Goal: Information Seeking & Learning: Learn about a topic

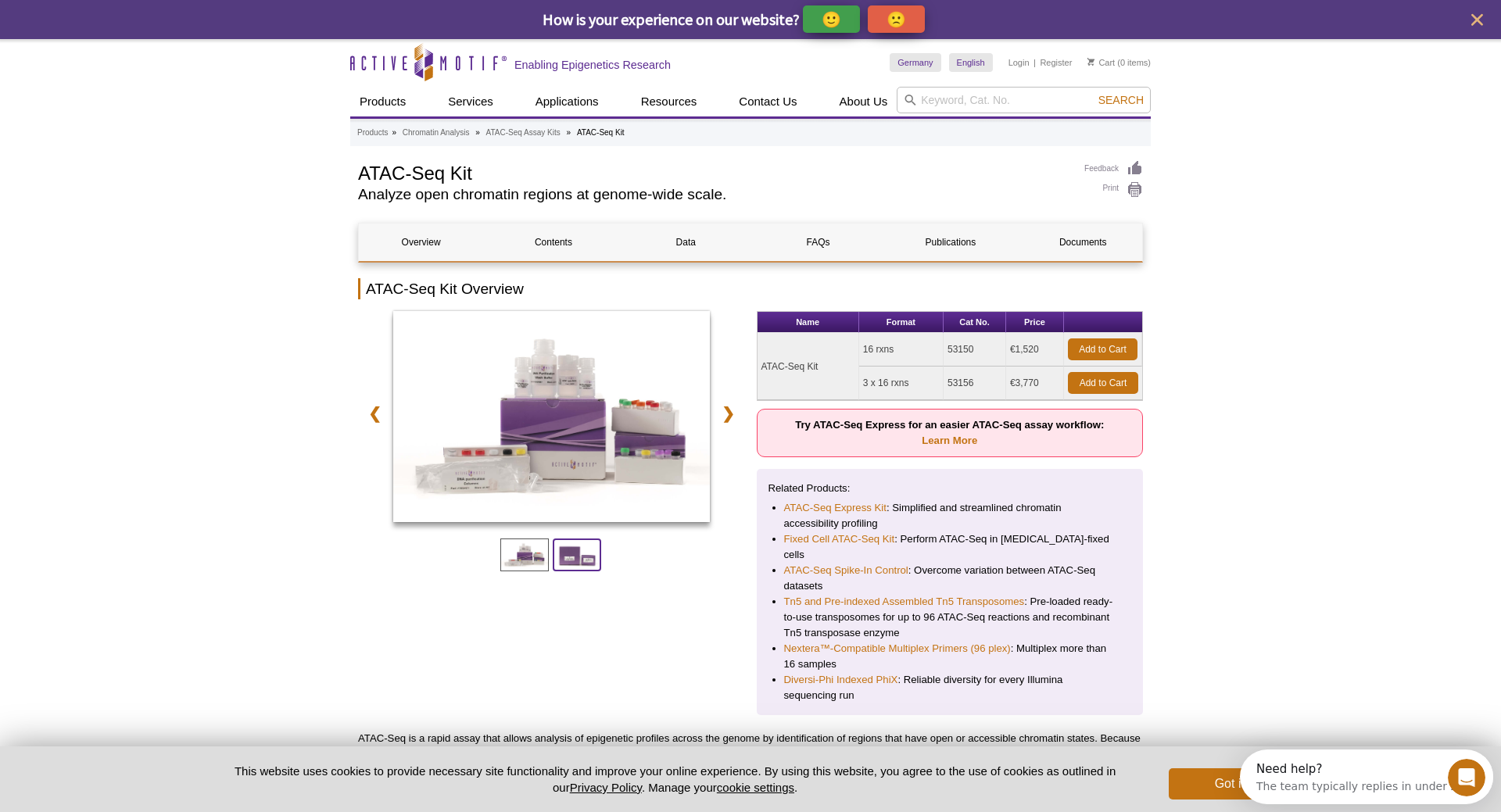
click at [584, 547] on span at bounding box center [577, 554] width 49 height 33
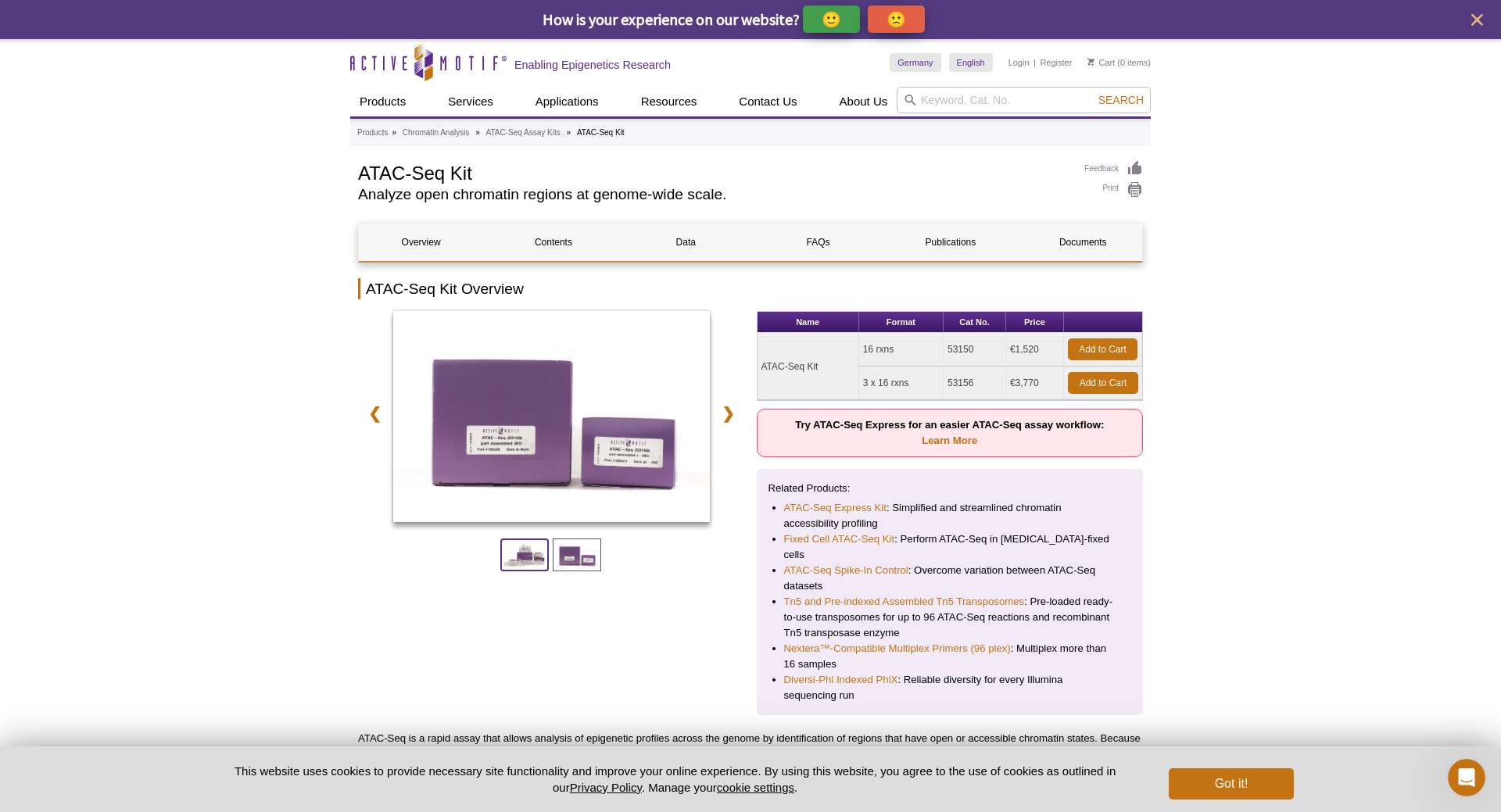
click at [527, 551] on span at bounding box center [524, 554] width 49 height 33
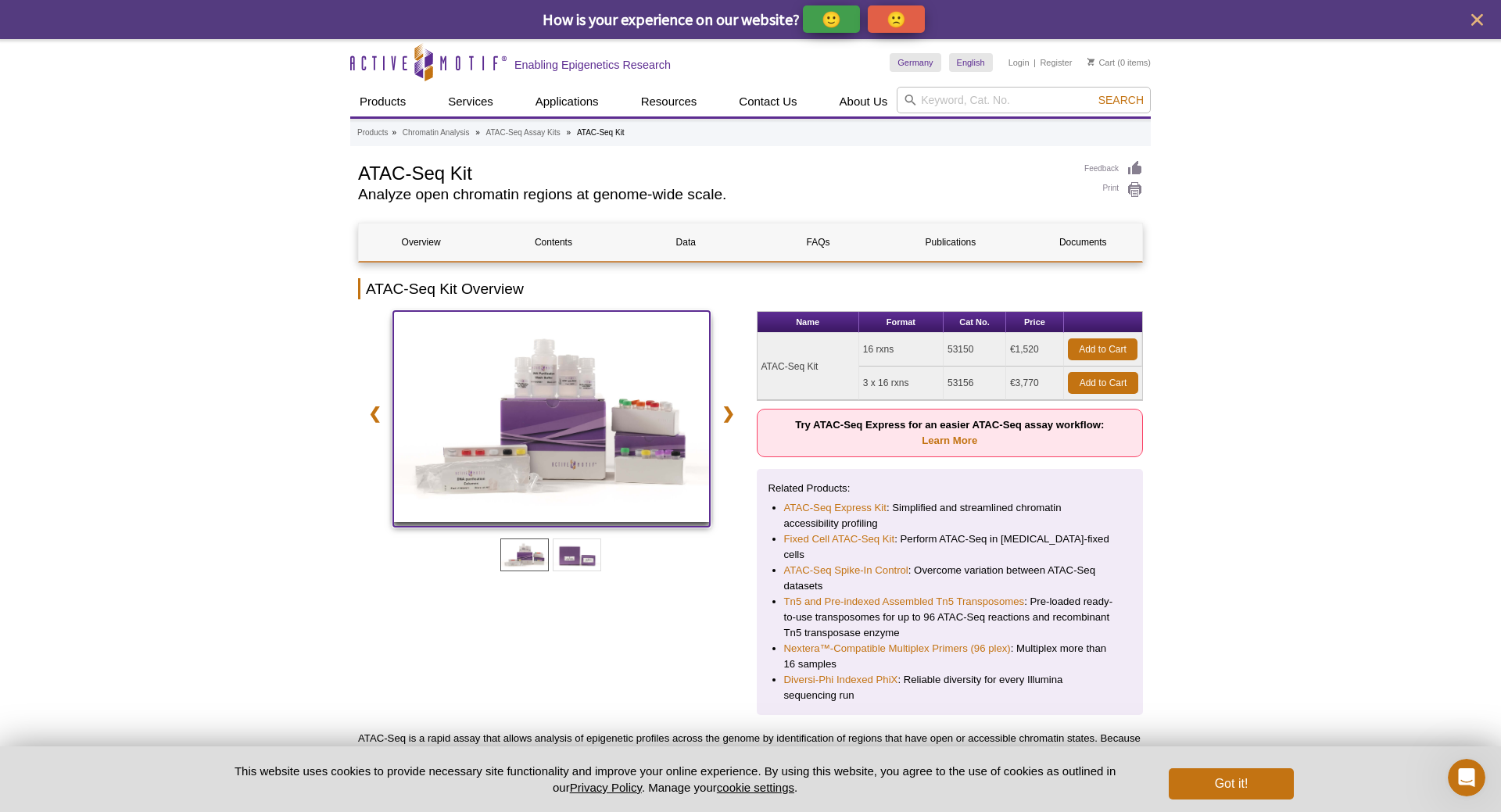
click at [556, 411] on img at bounding box center [551, 416] width 317 height 211
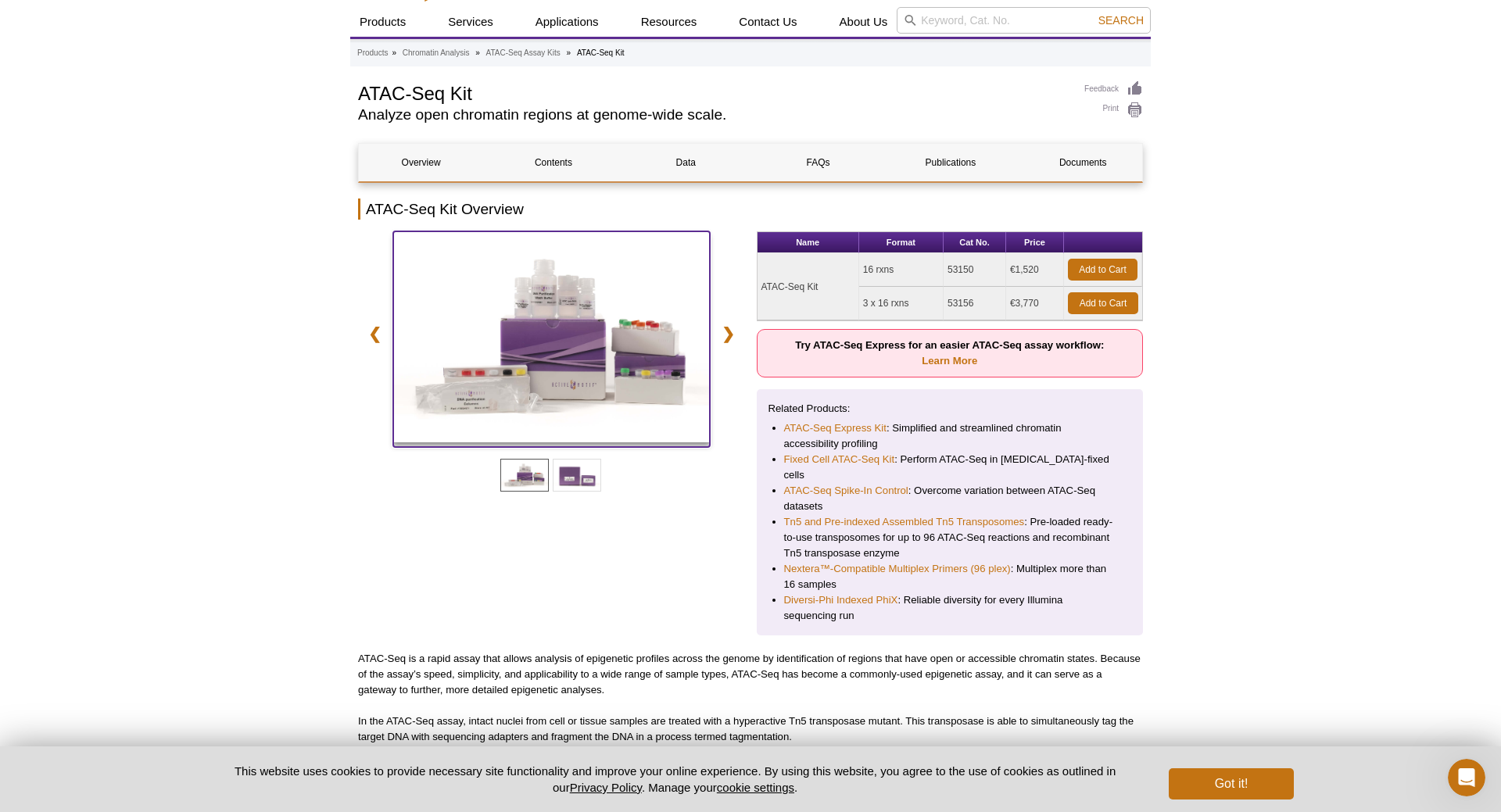
scroll to position [160, 0]
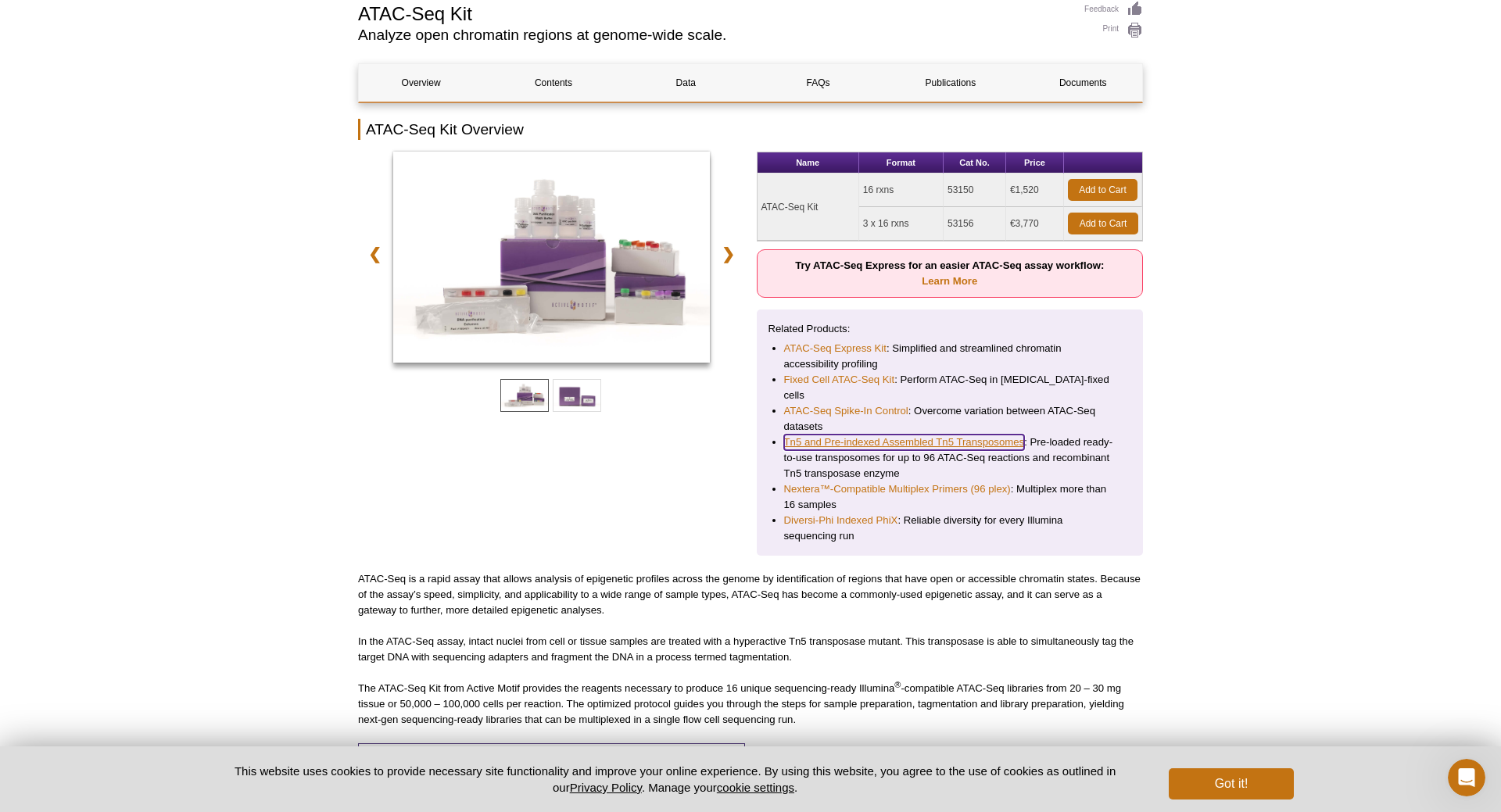
click at [863, 434] on link "Tn5 and Pre-indexed Assembled Tn5 Transposomes" at bounding box center [904, 442] width 241 height 16
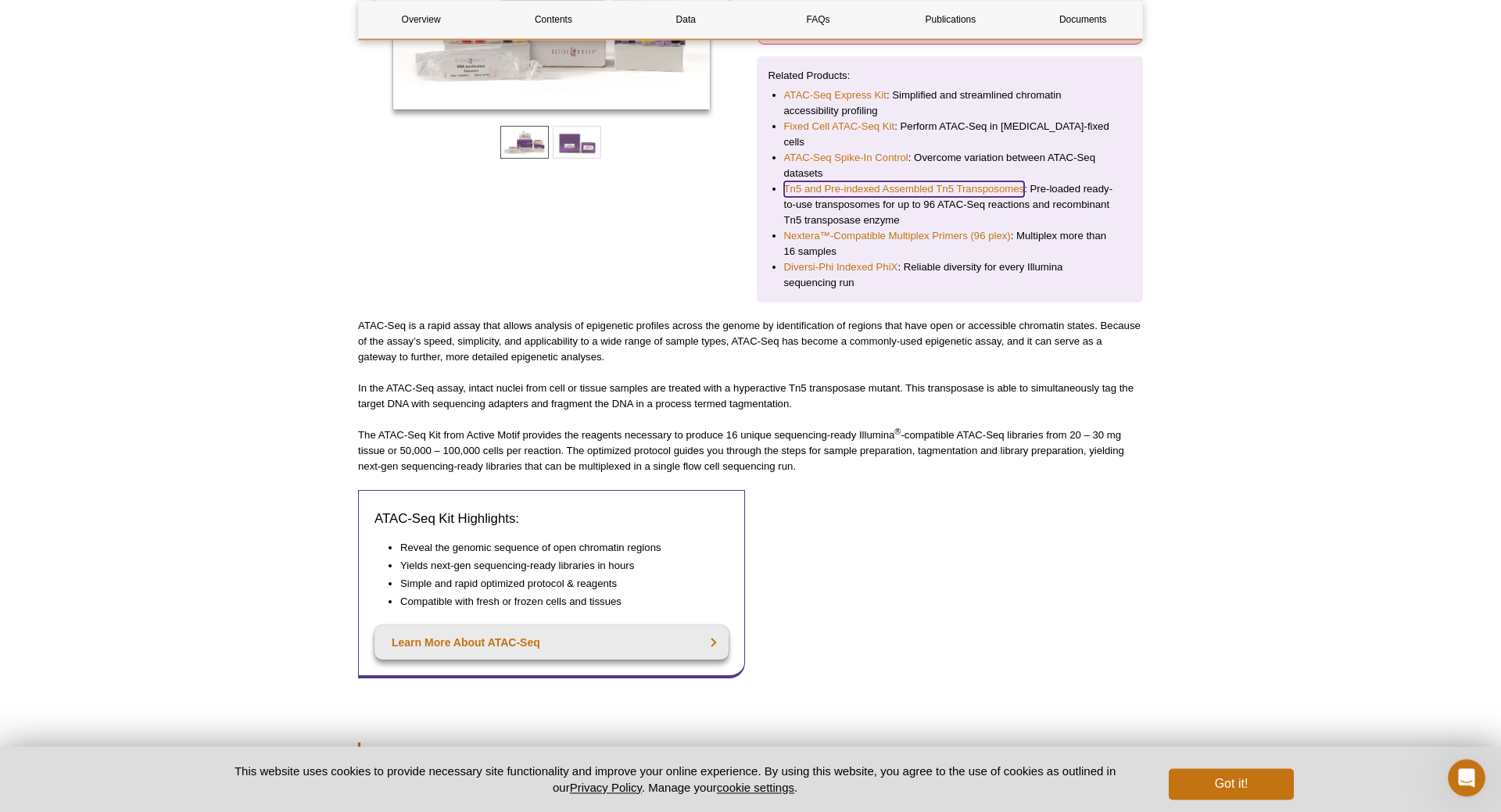
scroll to position [478, 0]
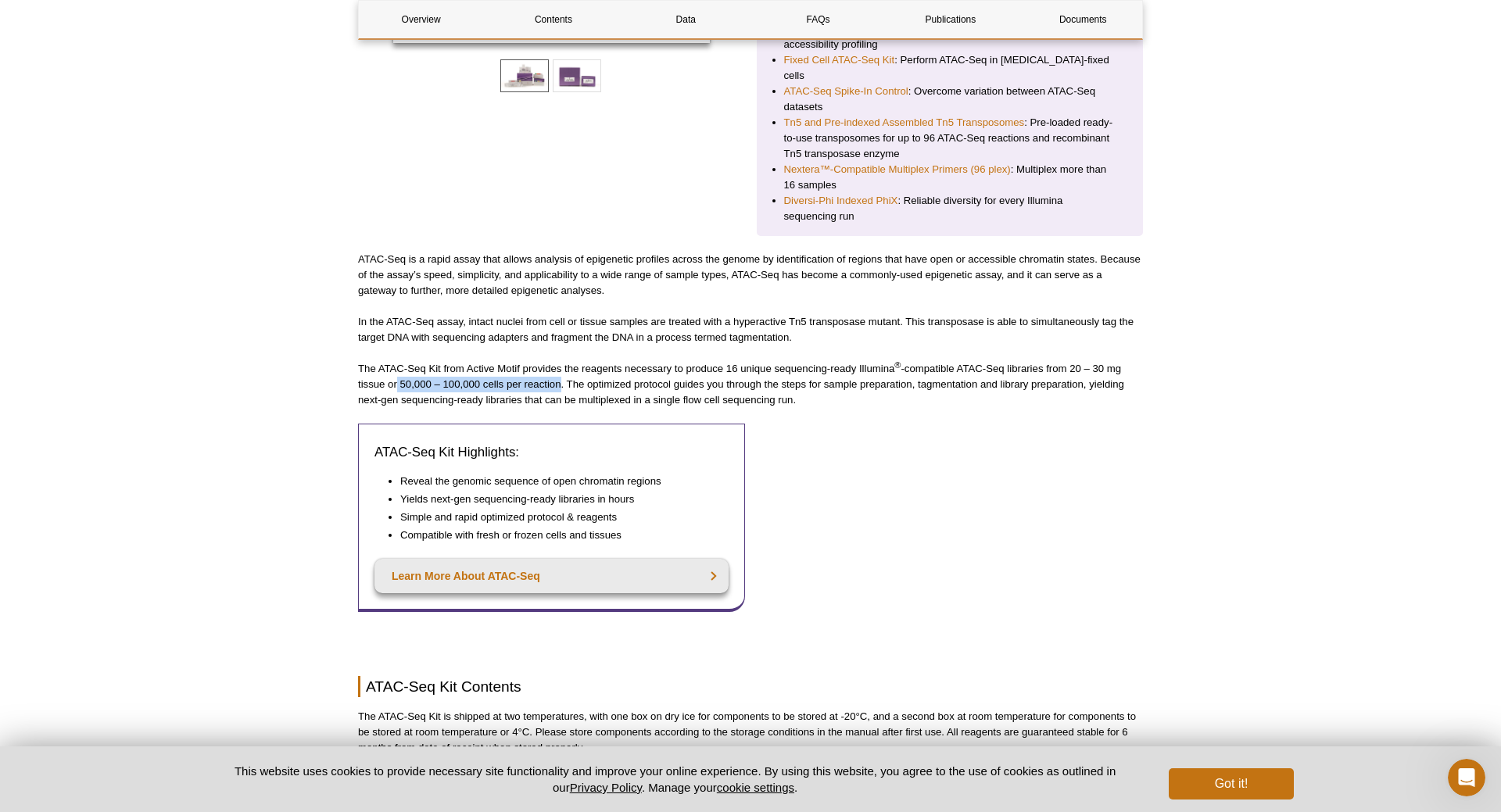
drag, startPoint x: 367, startPoint y: 373, endPoint x: 528, endPoint y: 370, distance: 161.0
click at [528, 370] on p "The ATAC-Seq Kit from Active Motif provides the reagents necessary to produce 1…" at bounding box center [750, 384] width 785 height 47
drag, startPoint x: 641, startPoint y: 372, endPoint x: 1209, endPoint y: 392, distance: 568.4
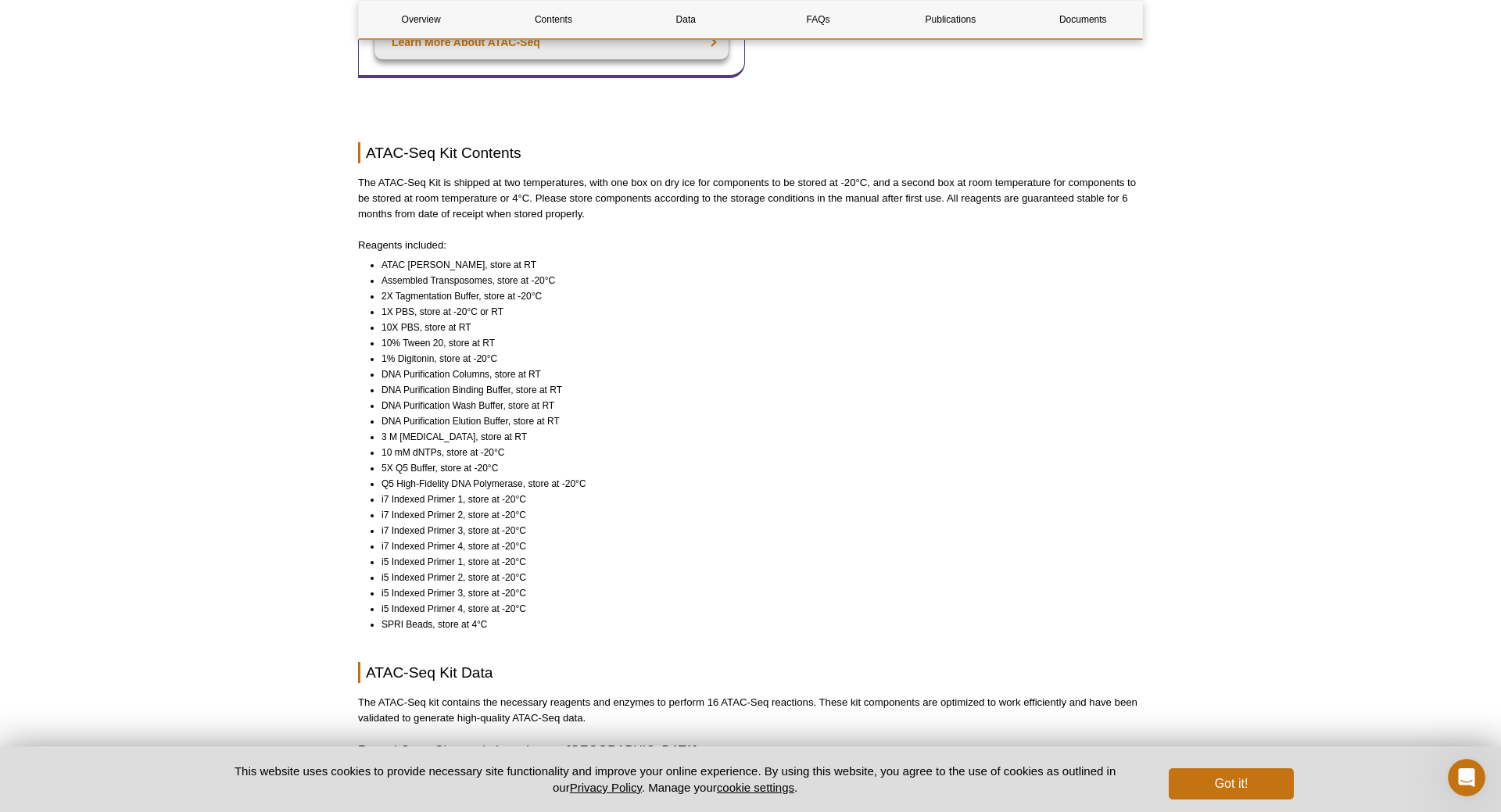
scroll to position [1036, 0]
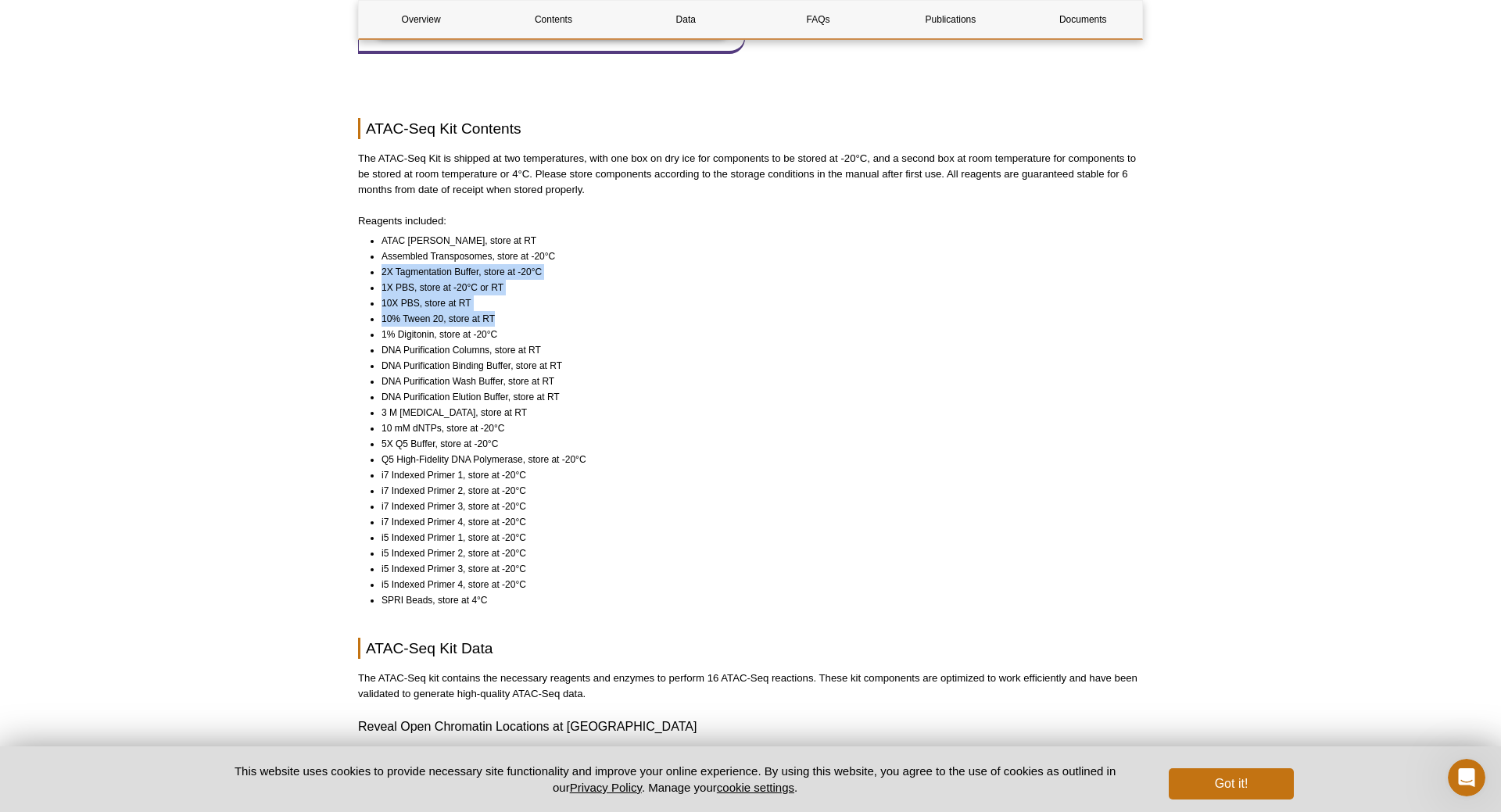
drag, startPoint x: 381, startPoint y: 259, endPoint x: 528, endPoint y: 334, distance: 165.0
click at [566, 305] on ul "ATAC Lysis Buffer, store at RT Assembled Transposomes, store at -20°C 2X Tagmen…" at bounding box center [743, 420] width 771 height 375
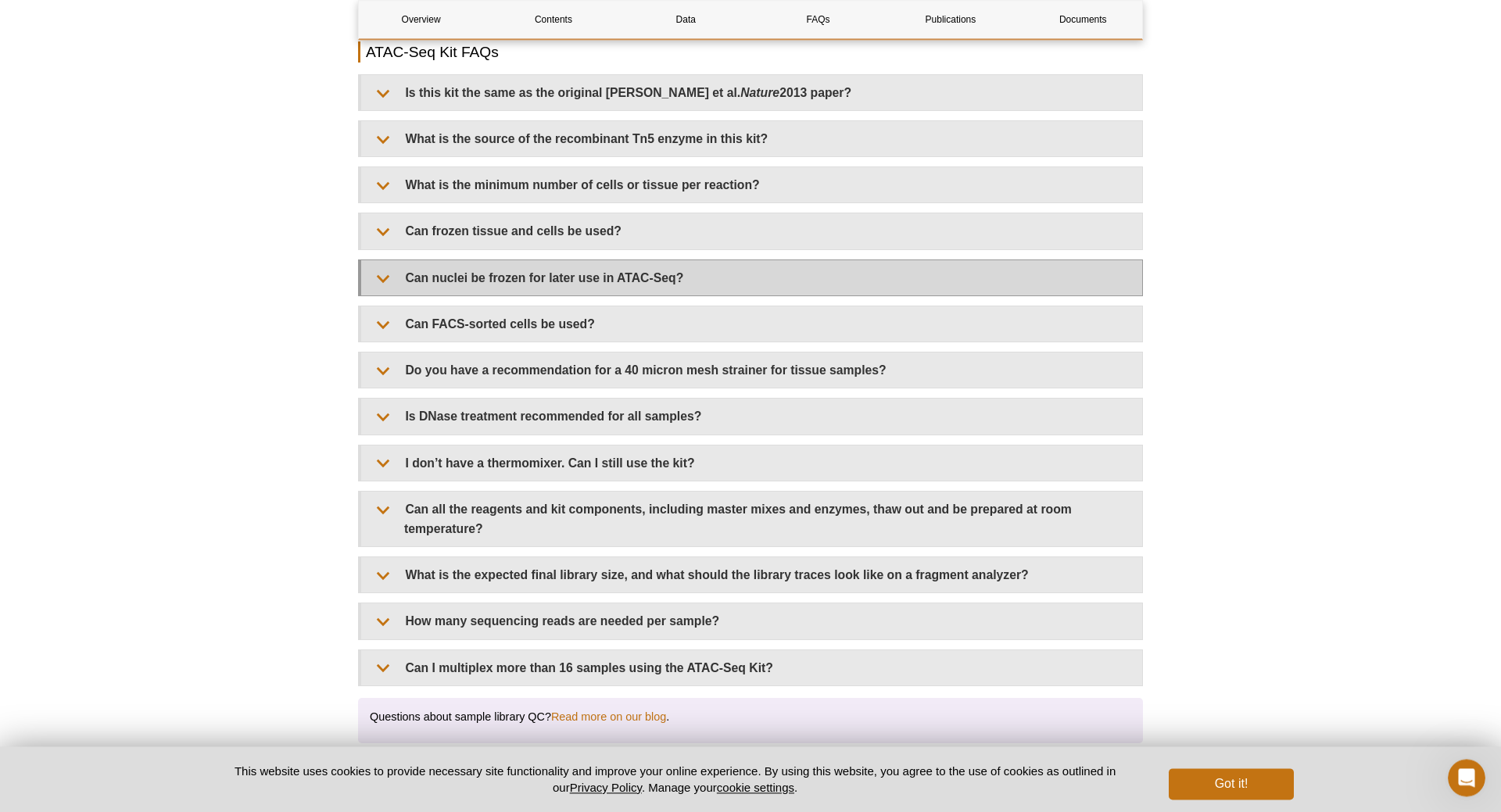
scroll to position [2790, 0]
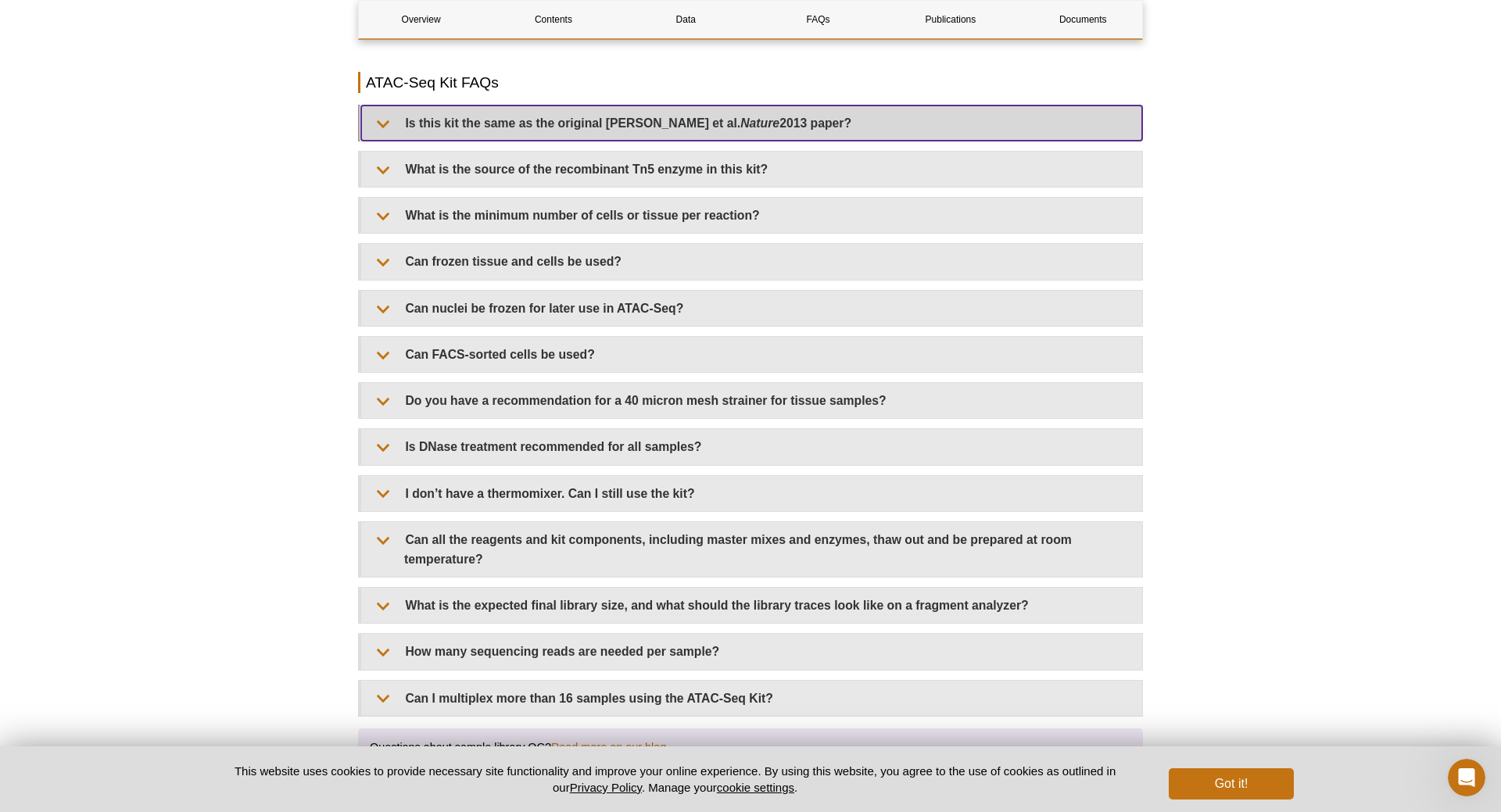
click at [382, 129] on summary "Is this kit the same as the original Buenrostro et al. Nature 2013 paper?" at bounding box center [751, 124] width 781 height 35
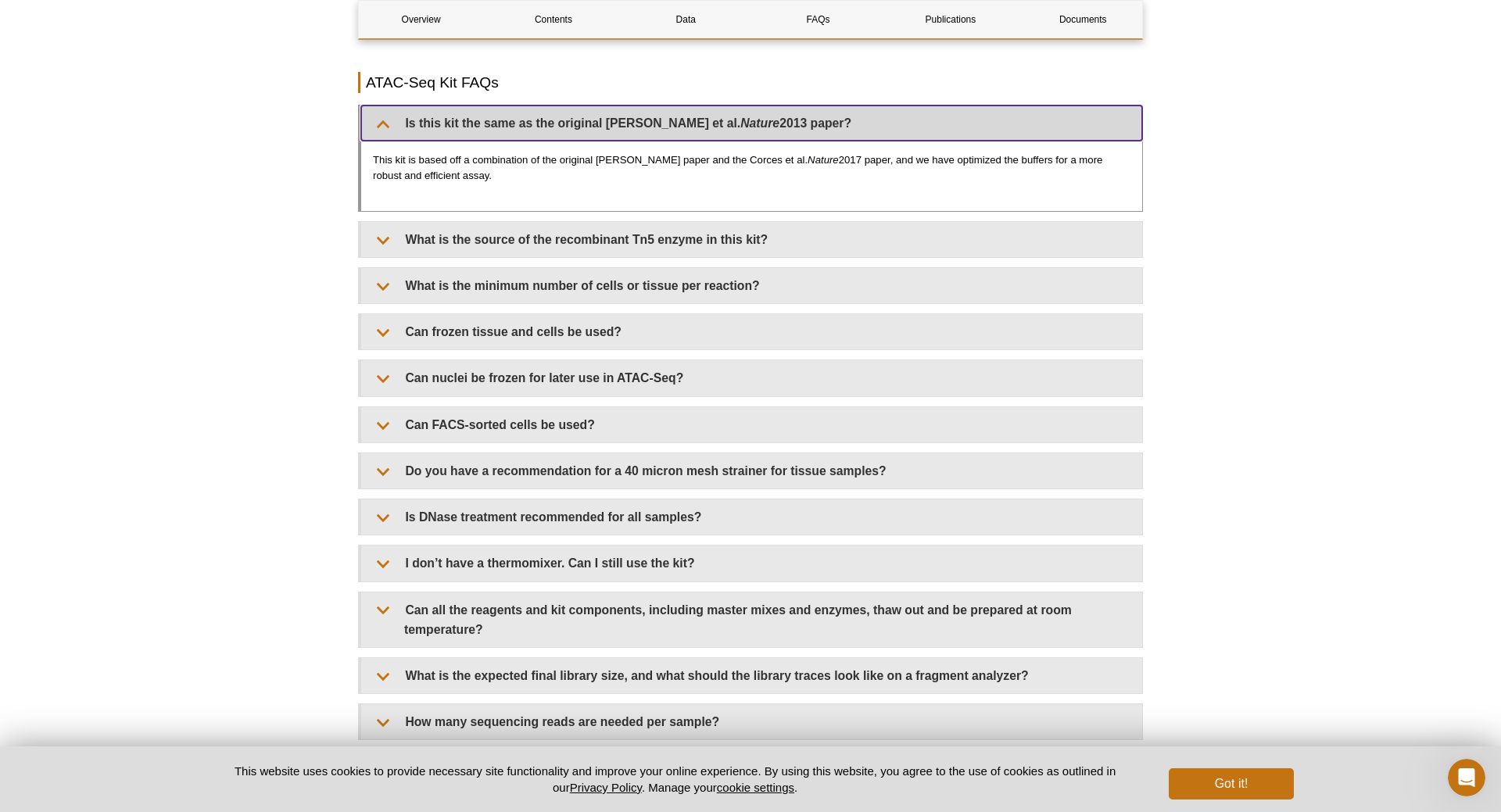
click at [382, 129] on summary "Is this kit the same as the original Buenrostro et al. Nature 2013 paper?" at bounding box center [751, 124] width 781 height 35
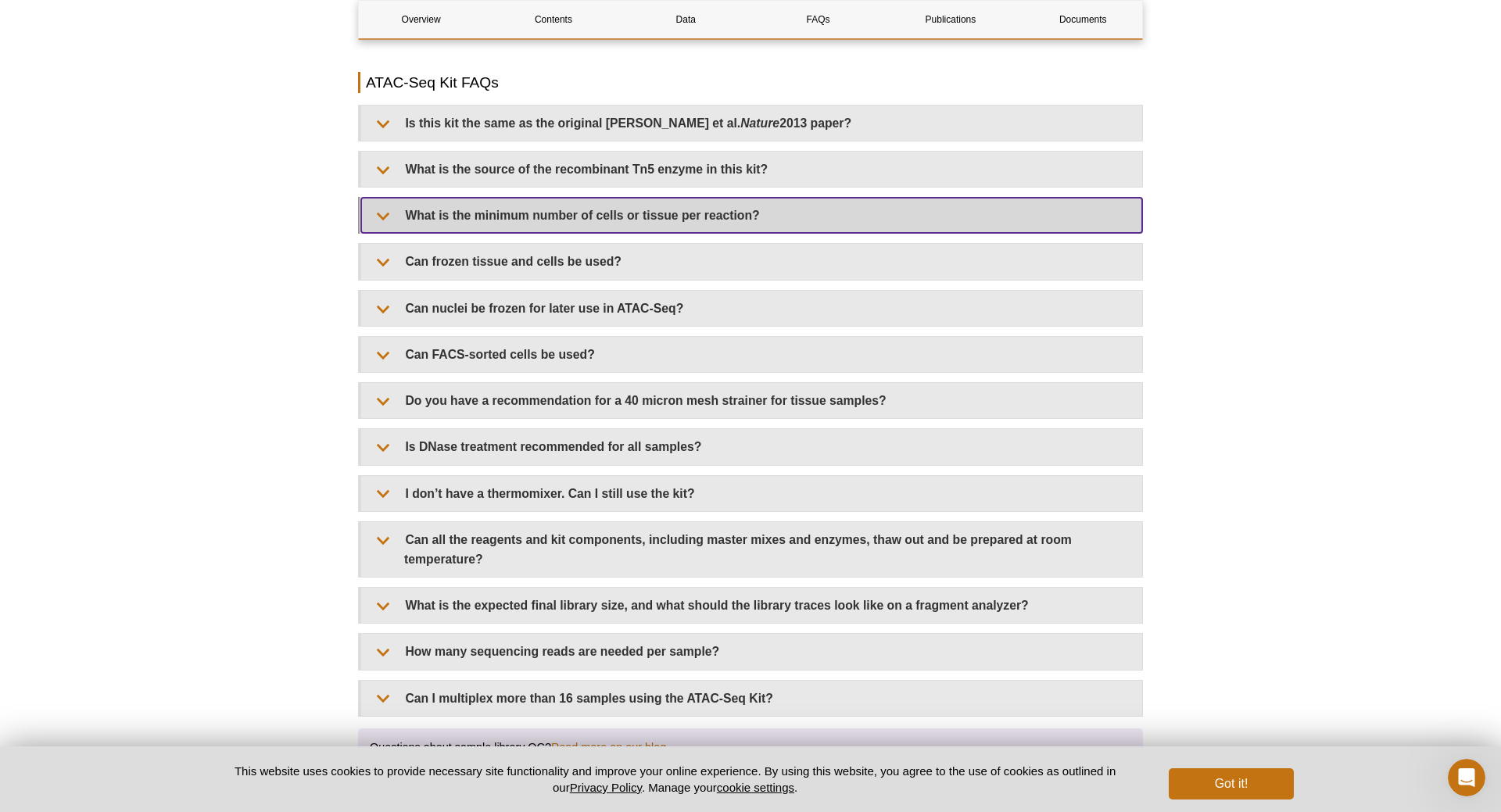
click at [376, 222] on summary "What is the minimum number of cells or tissue per reaction?" at bounding box center [751, 215] width 781 height 35
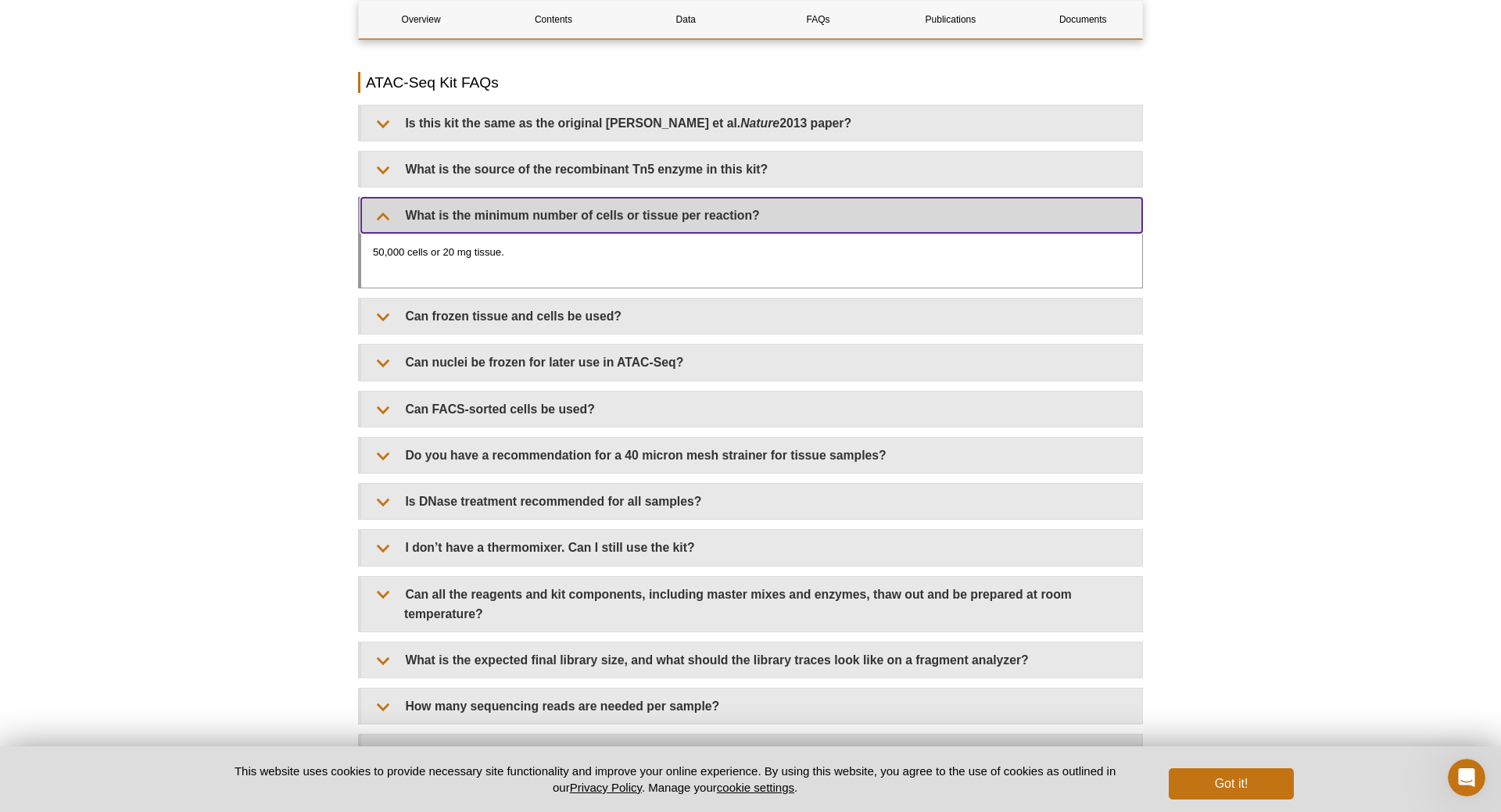
click at [376, 222] on summary "What is the minimum number of cells or tissue per reaction?" at bounding box center [751, 215] width 781 height 35
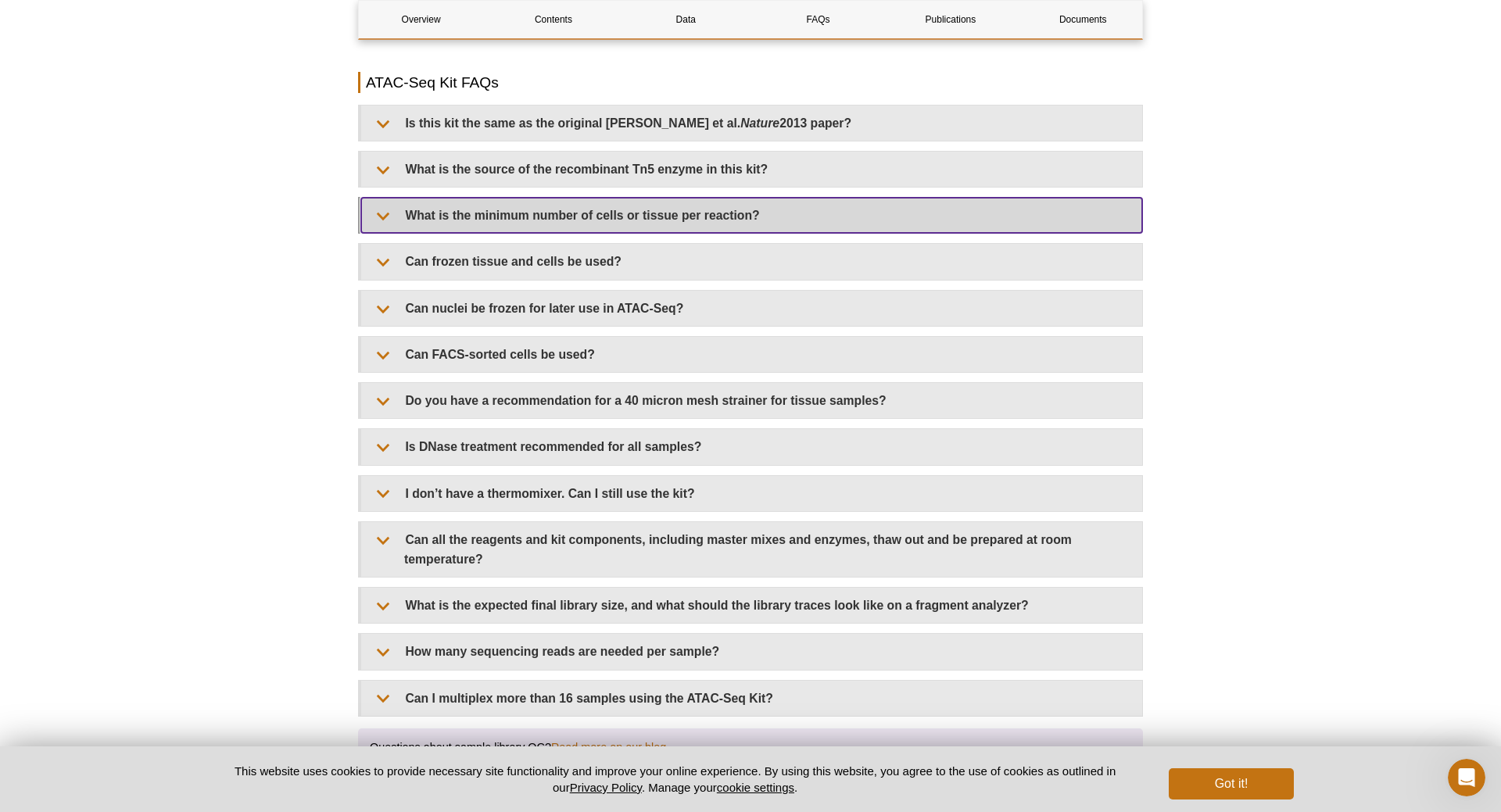
click at [376, 222] on summary "What is the minimum number of cells or tissue per reaction?" at bounding box center [751, 215] width 781 height 35
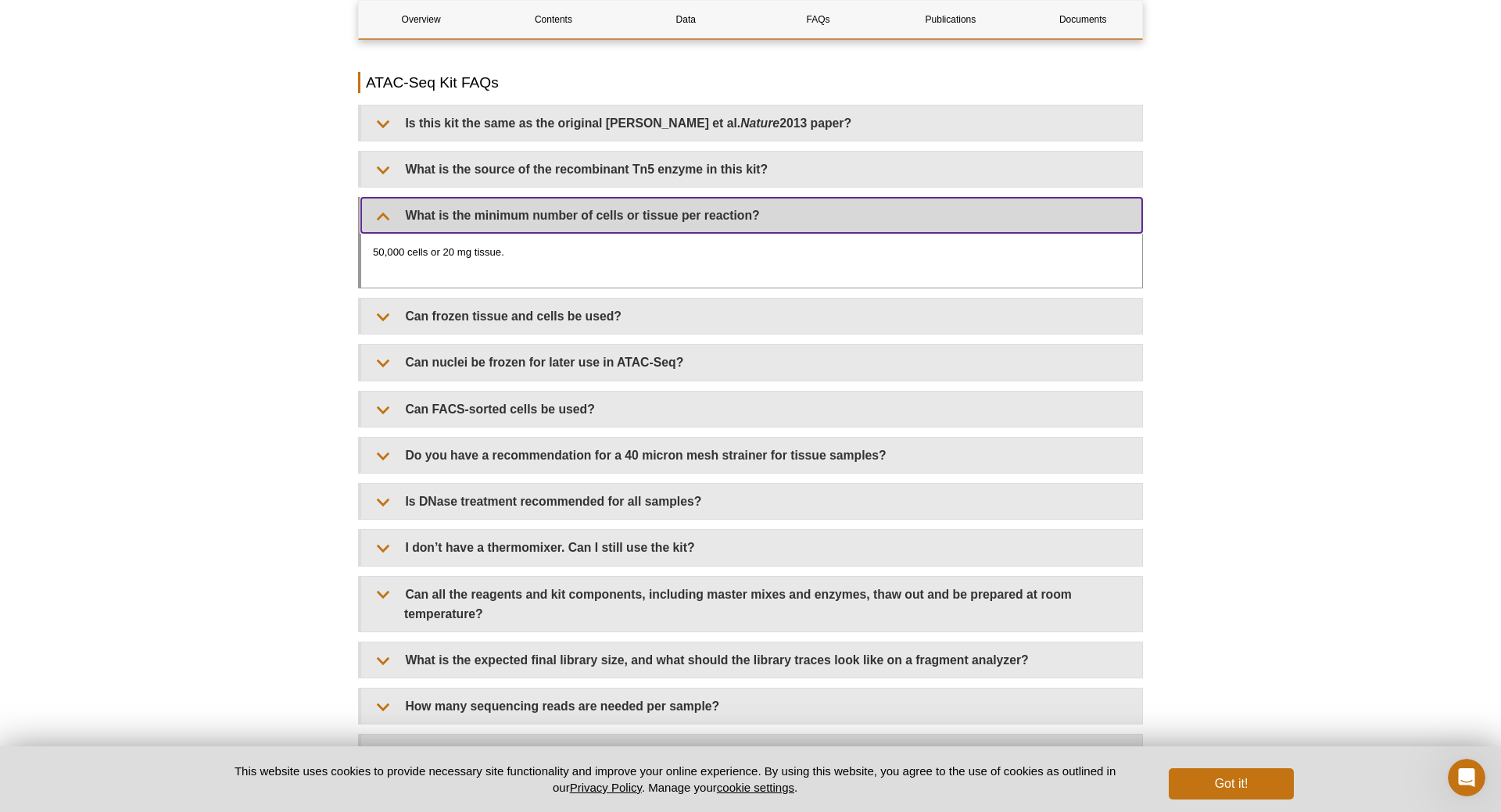
click at [376, 222] on summary "What is the minimum number of cells or tissue per reaction?" at bounding box center [751, 215] width 781 height 35
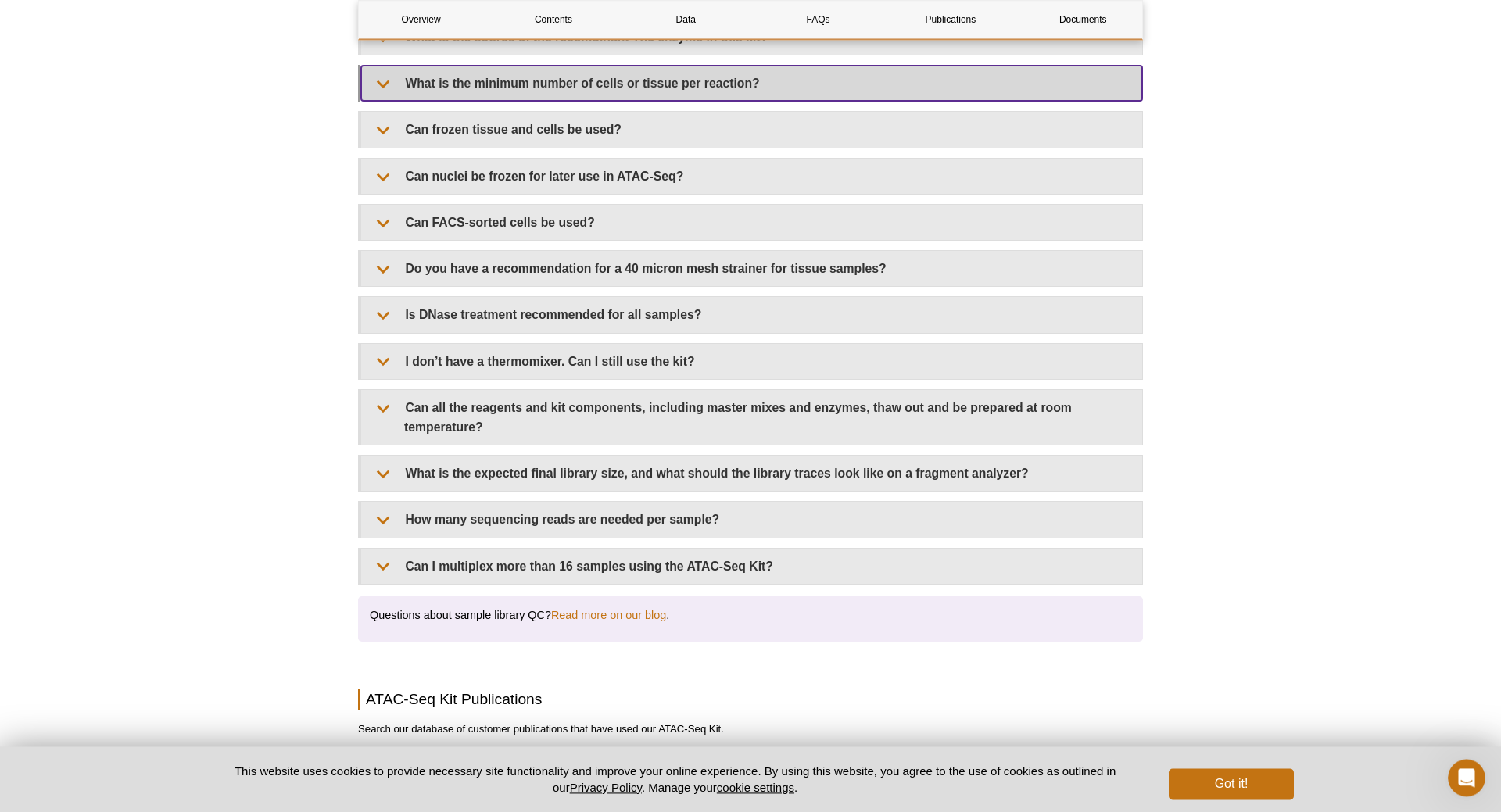
scroll to position [2949, 0]
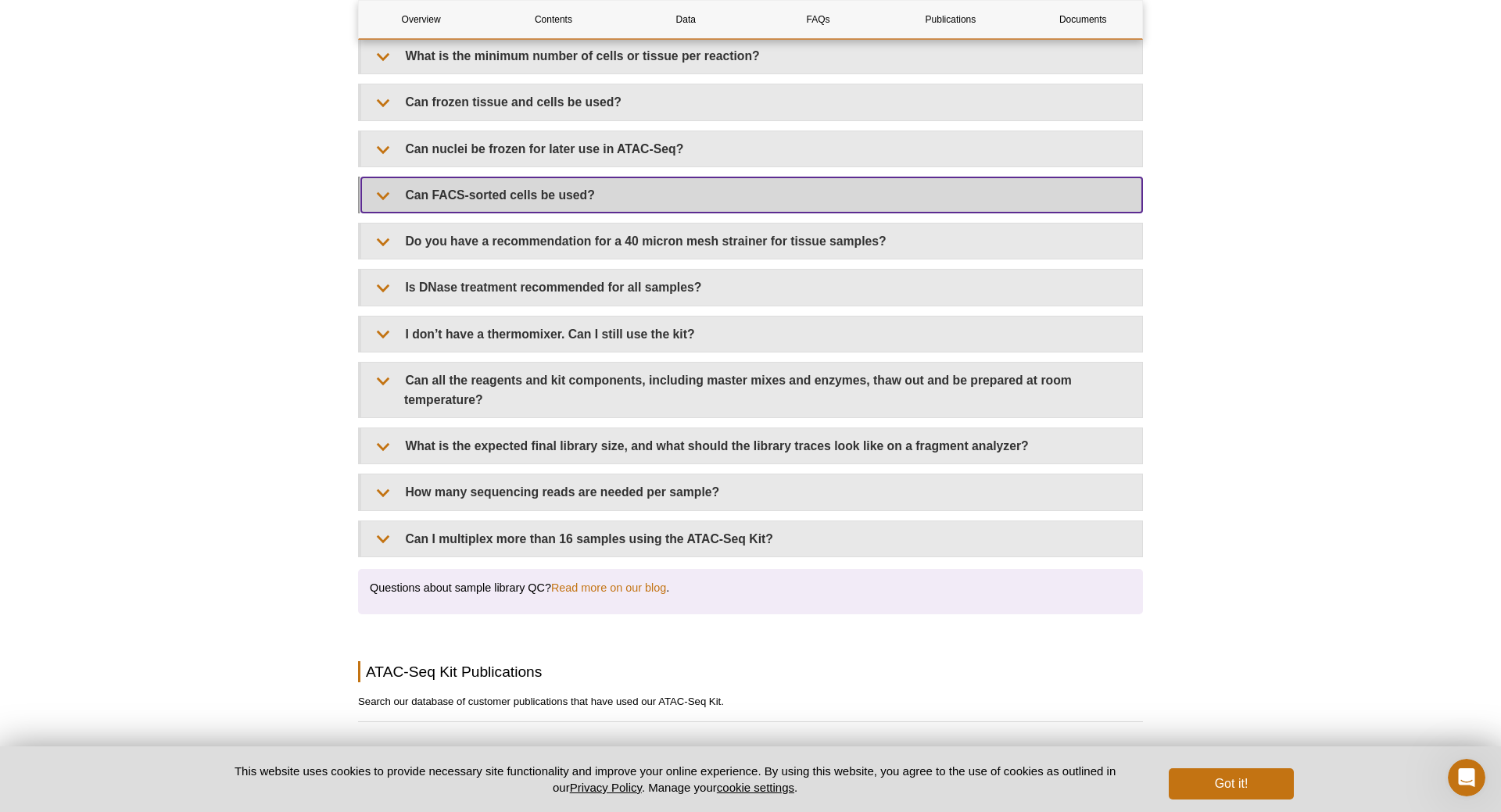
click at [382, 212] on summary "Can FACS-sorted cells be used?" at bounding box center [751, 195] width 781 height 35
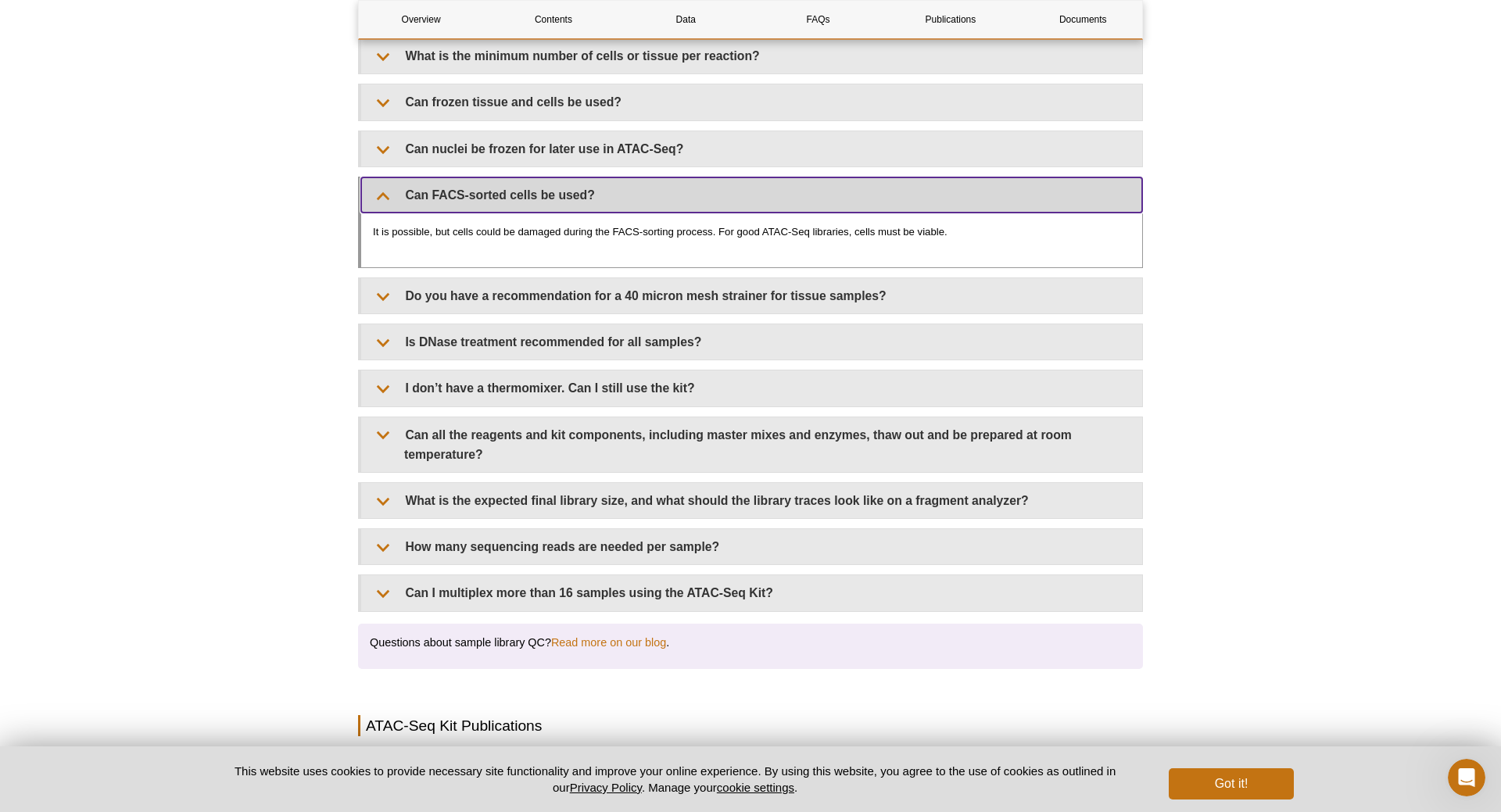
click at [382, 212] on summary "Can FACS-sorted cells be used?" at bounding box center [751, 195] width 781 height 35
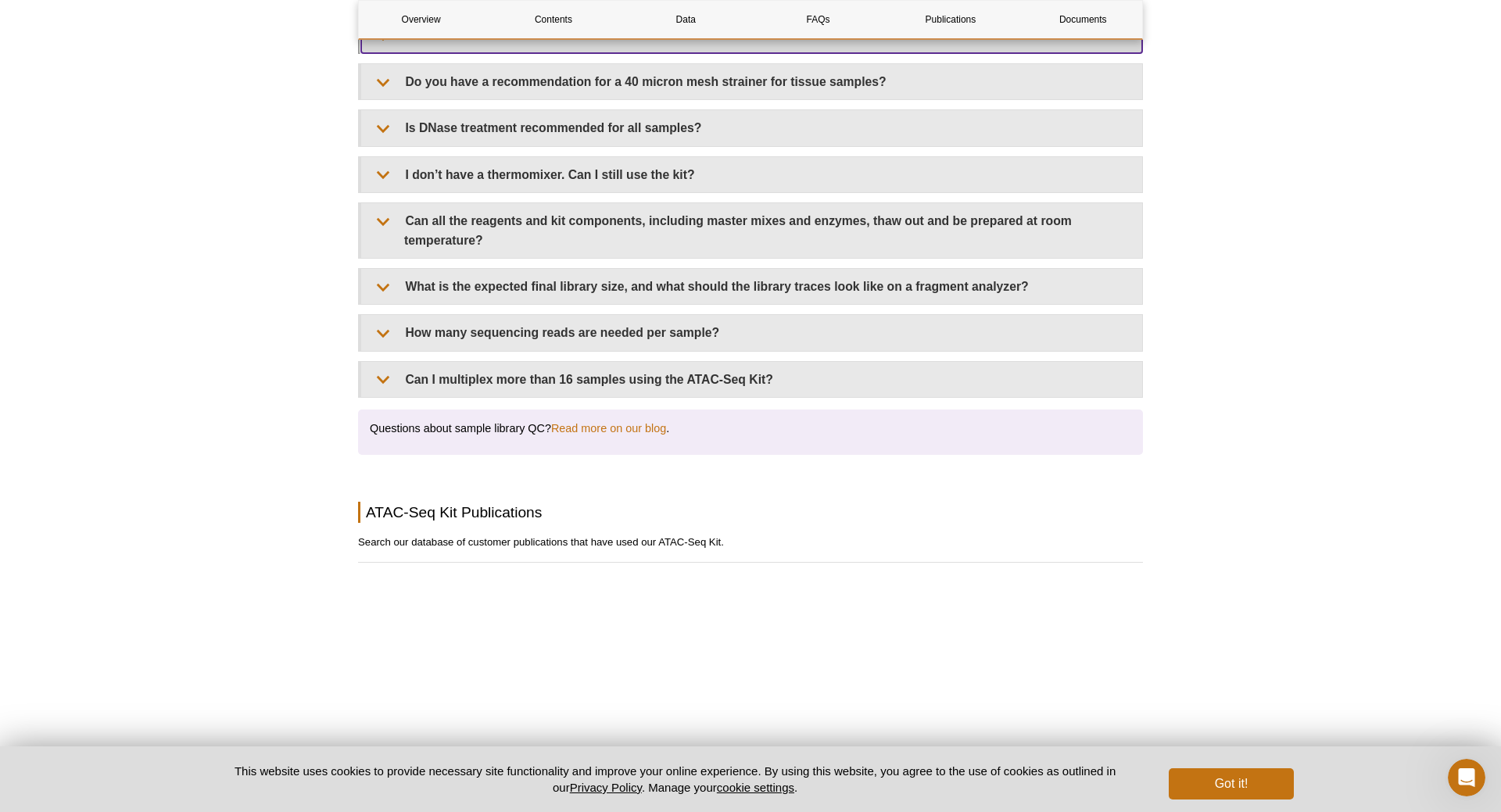
scroll to position [3188, 0]
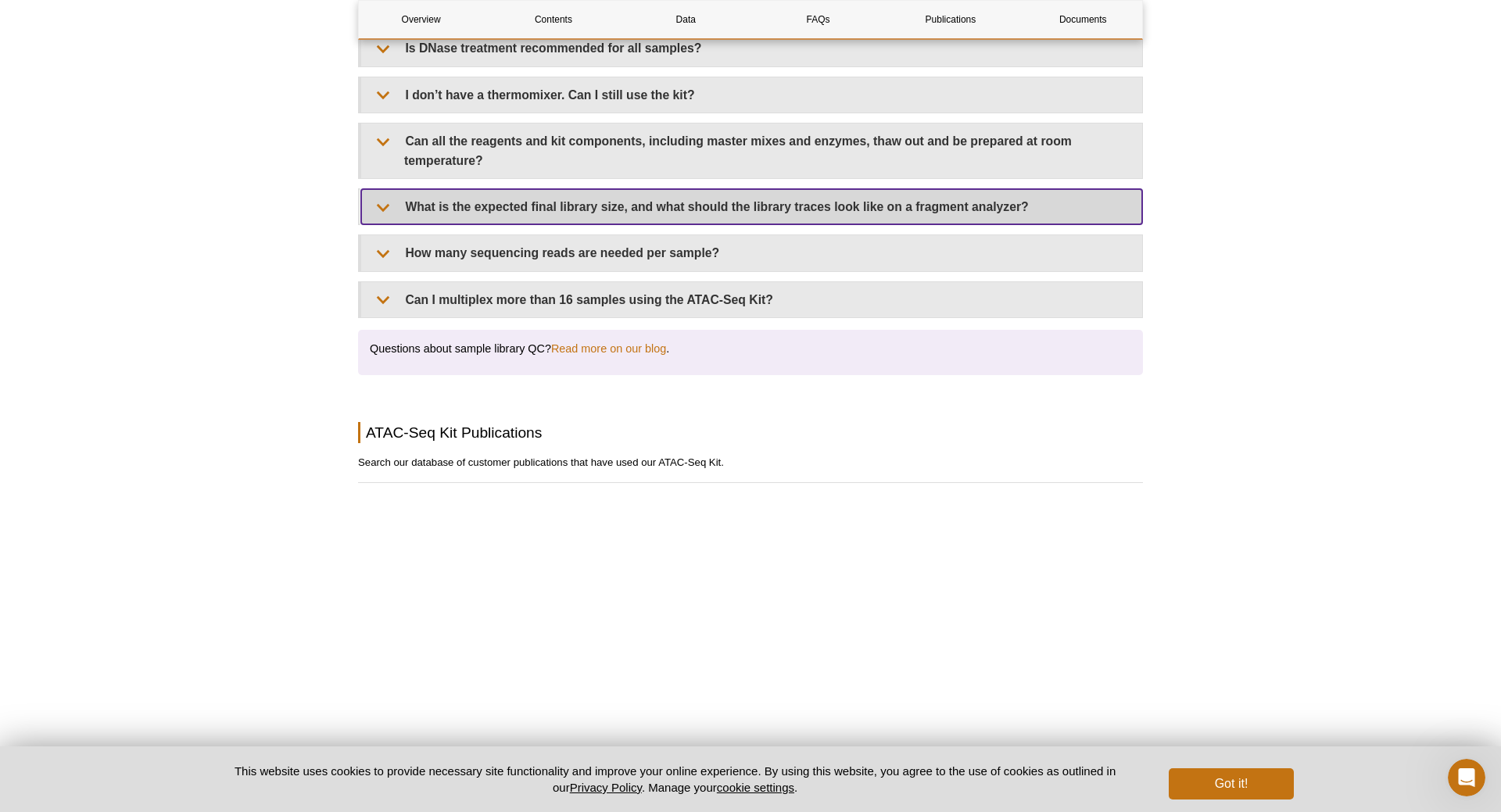
click at [382, 212] on summary "What is the expected final library size, and what should the library traces loo…" at bounding box center [751, 207] width 781 height 35
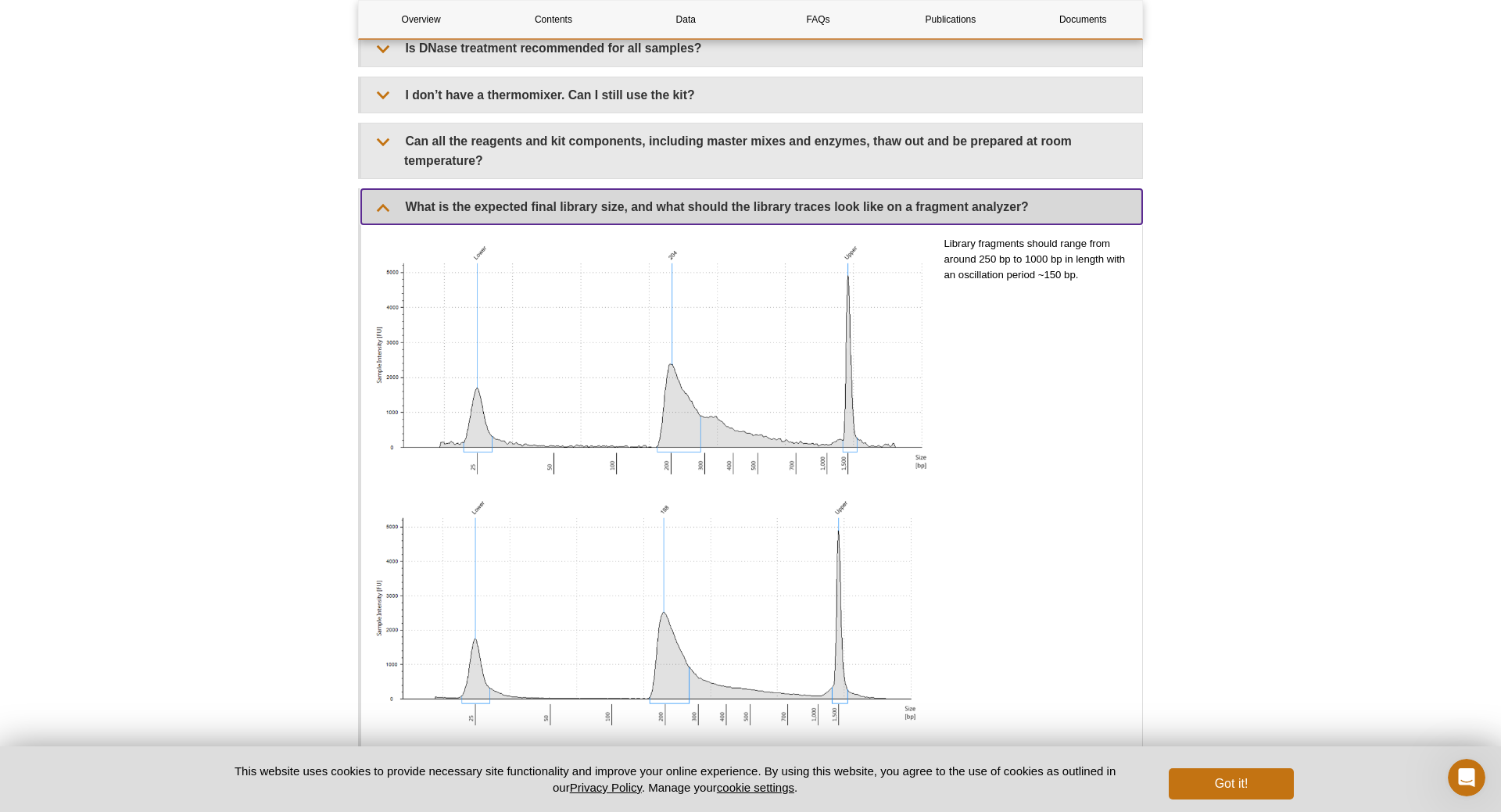
click at [382, 212] on summary "What is the expected final library size, and what should the library traces loo…" at bounding box center [751, 207] width 781 height 35
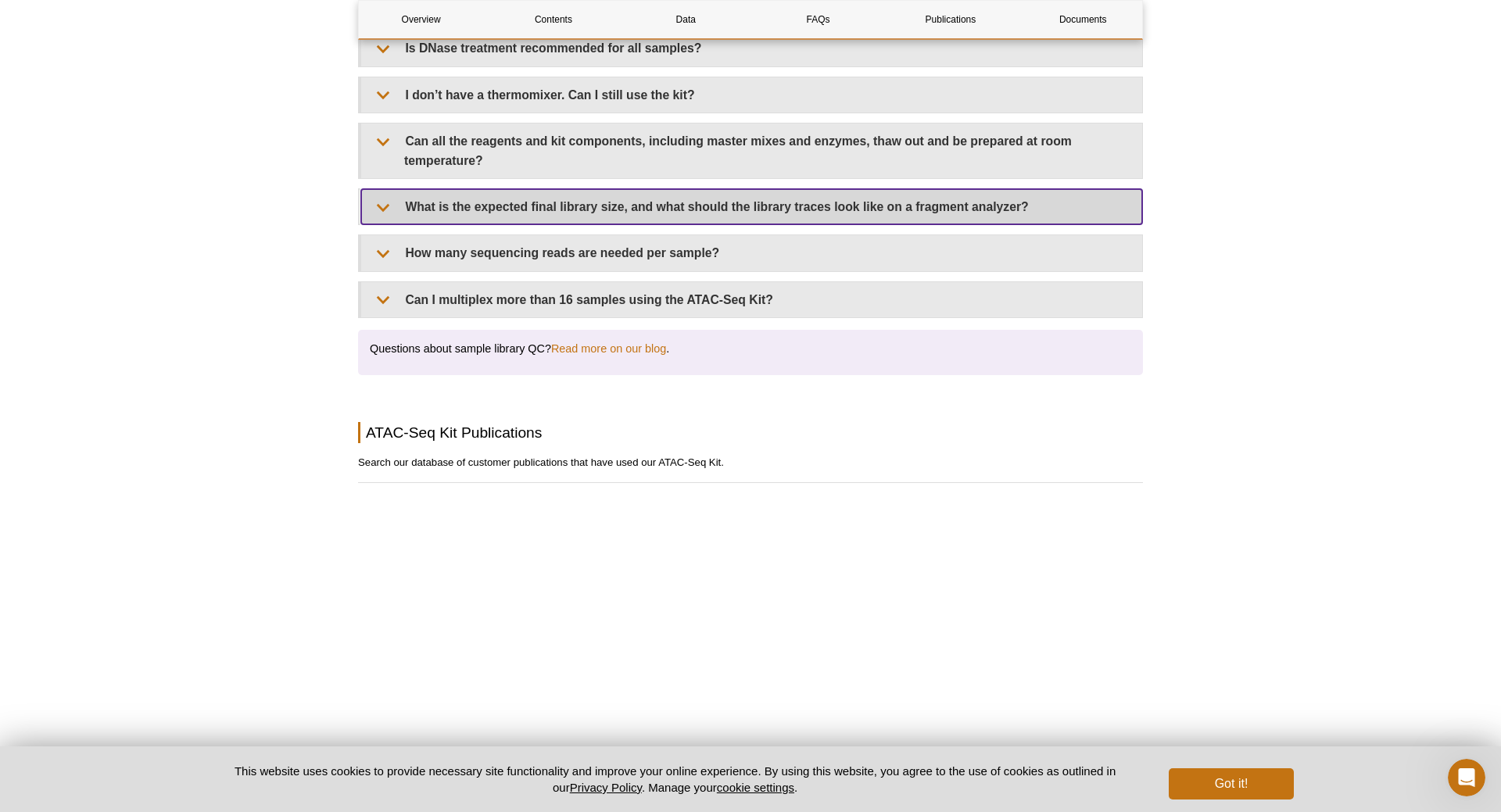
scroll to position [3267, 0]
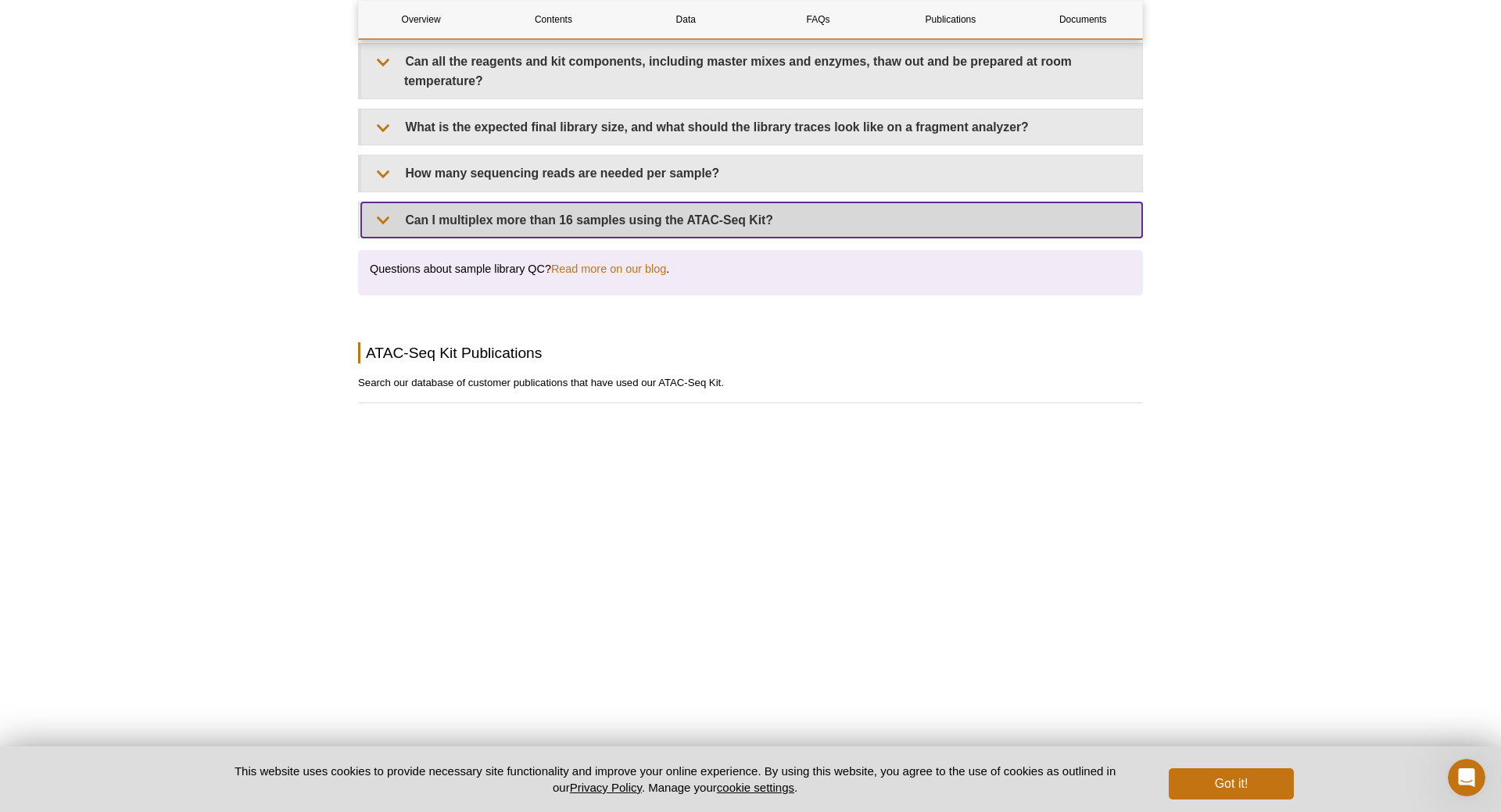
click at [382, 212] on summary "Can I multiplex more than 16 samples using the ATAC-Seq Kit?" at bounding box center [751, 220] width 781 height 35
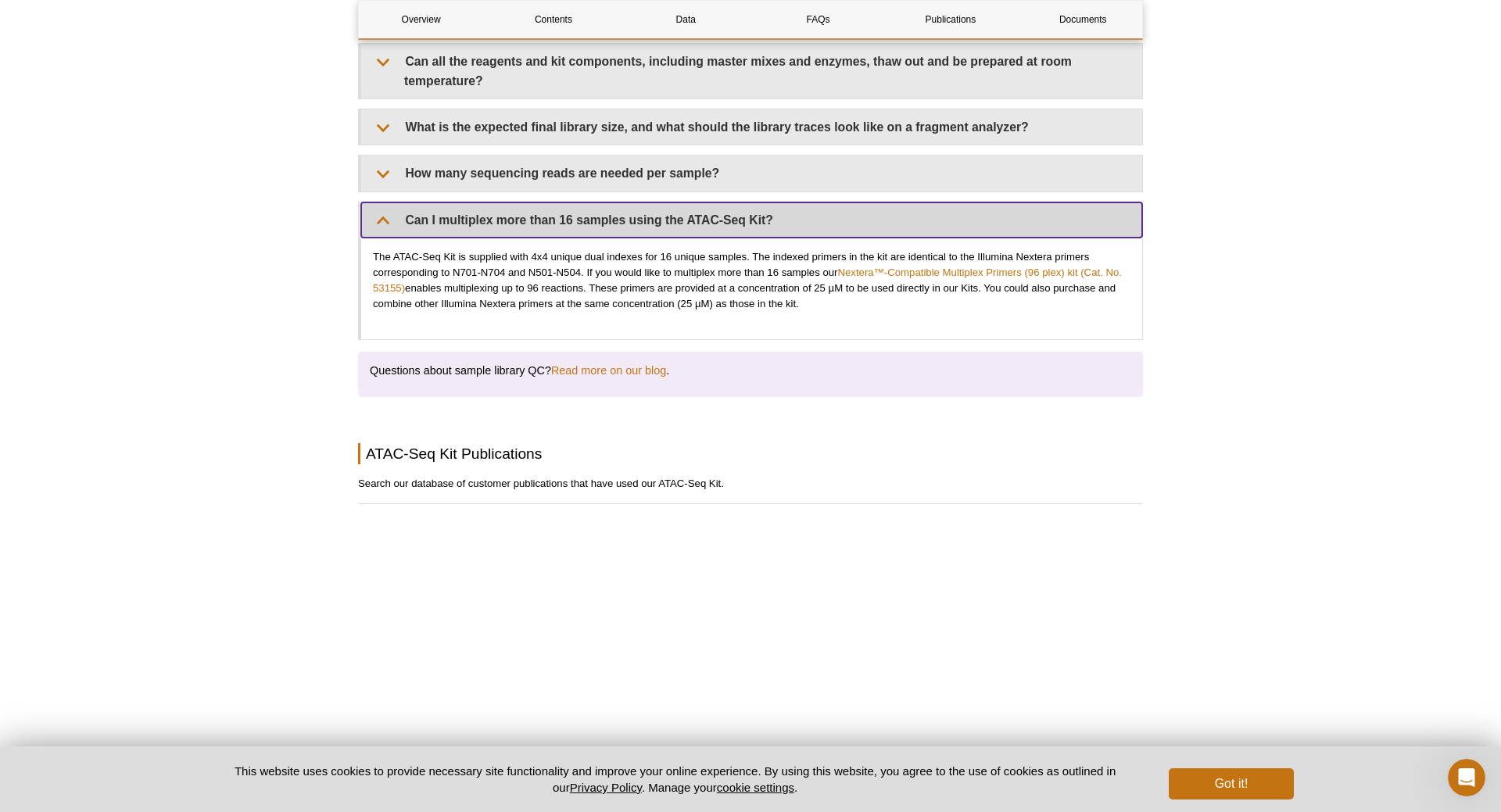
click at [382, 212] on summary "Can I multiplex more than 16 samples using the ATAC-Seq Kit?" at bounding box center [751, 220] width 781 height 35
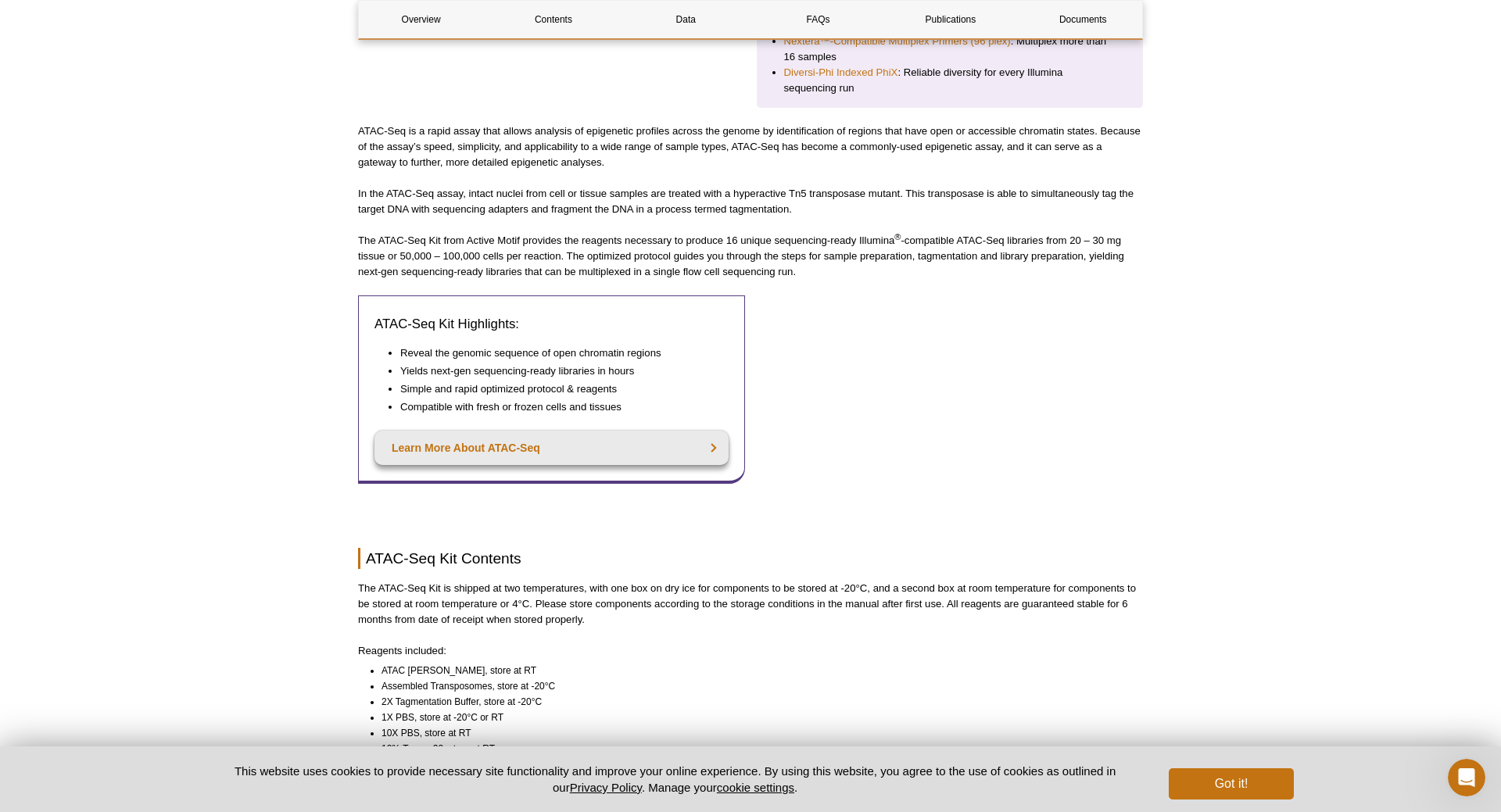
scroll to position [0, 0]
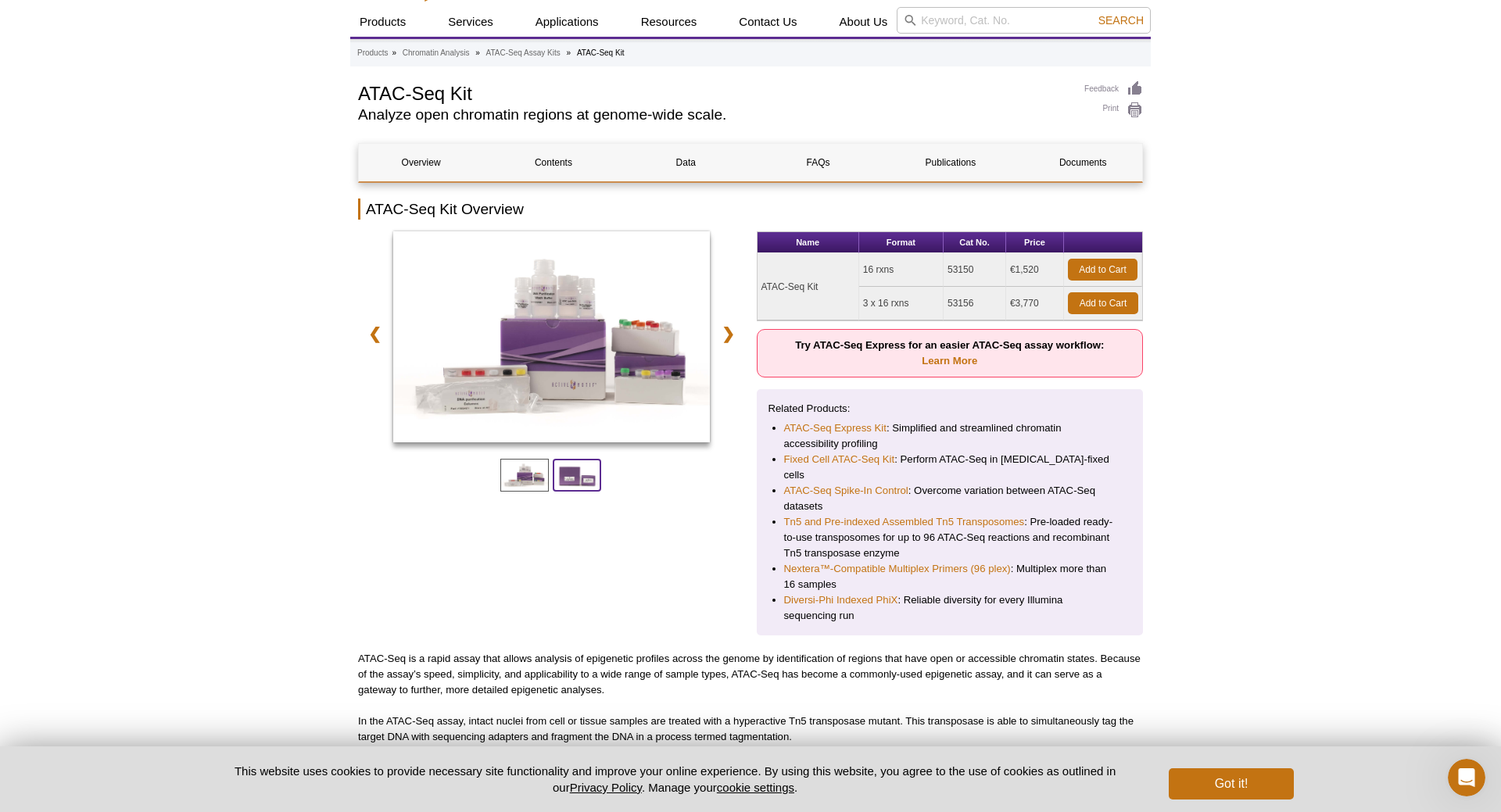
click at [572, 485] on span at bounding box center [577, 475] width 49 height 33
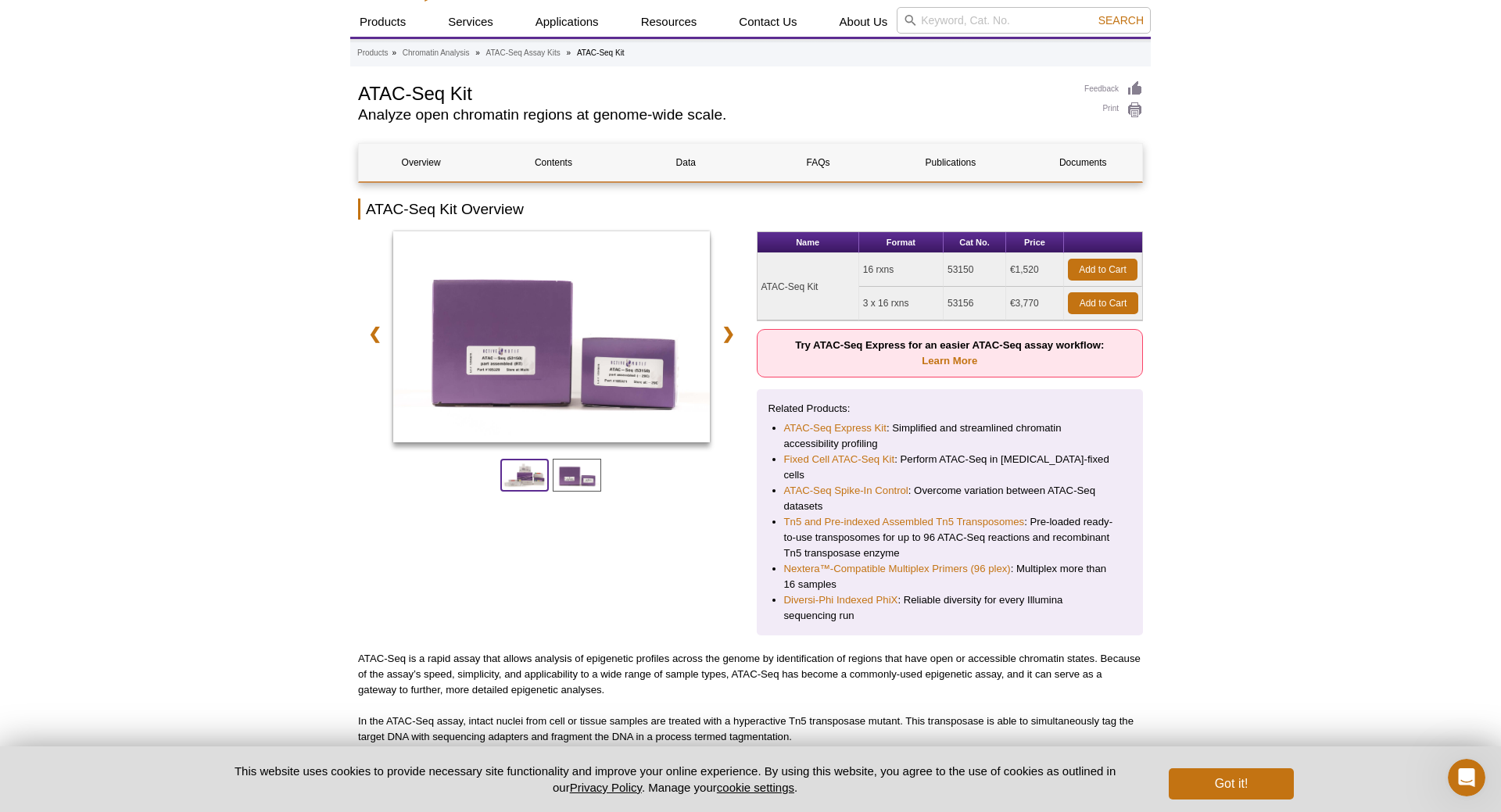
click at [535, 478] on span at bounding box center [524, 475] width 49 height 33
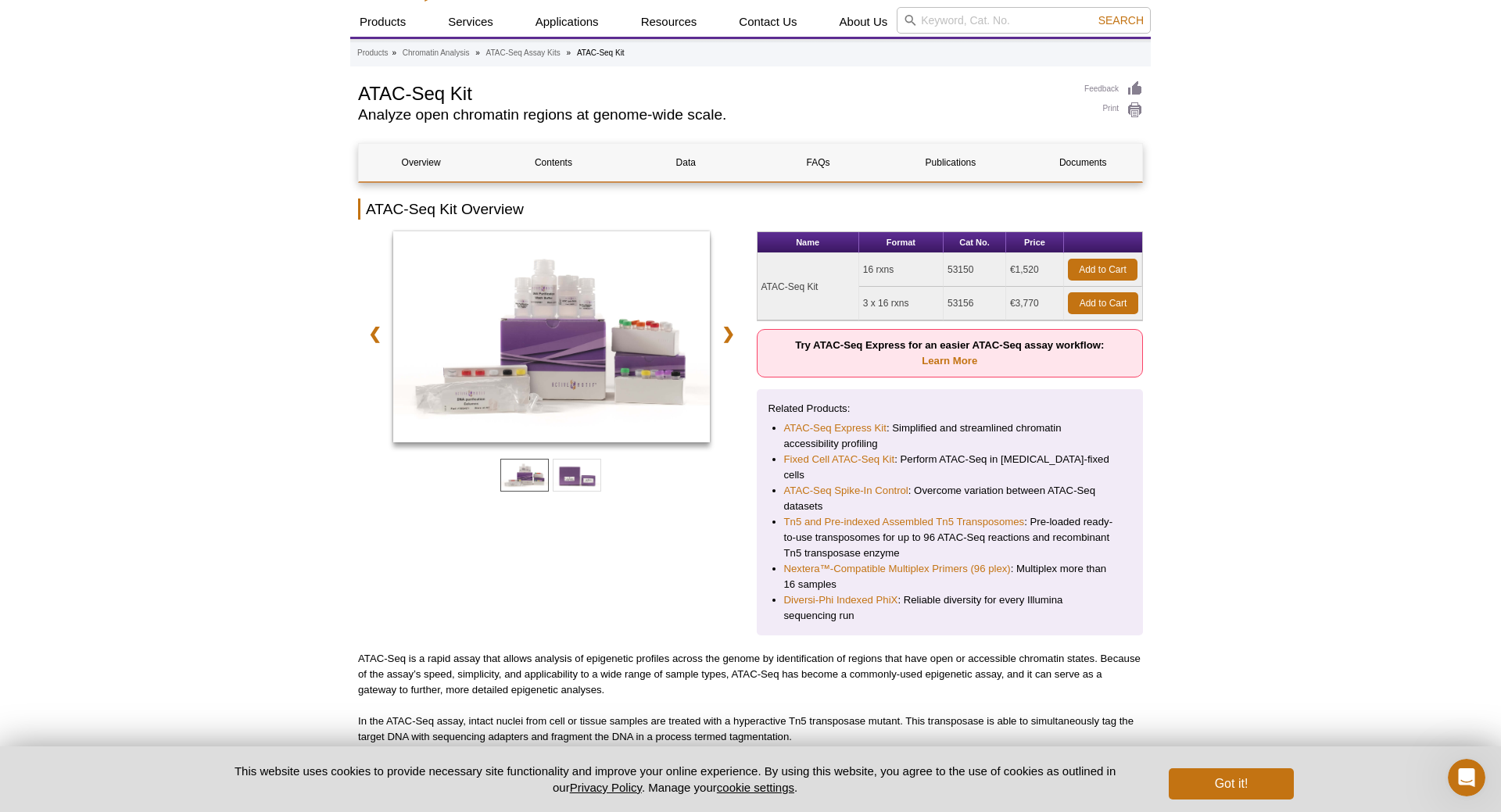
drag, startPoint x: 1012, startPoint y: 268, endPoint x: 1053, endPoint y: 267, distance: 41.0
click at [1053, 267] on td "€1,520" at bounding box center [1035, 270] width 58 height 34
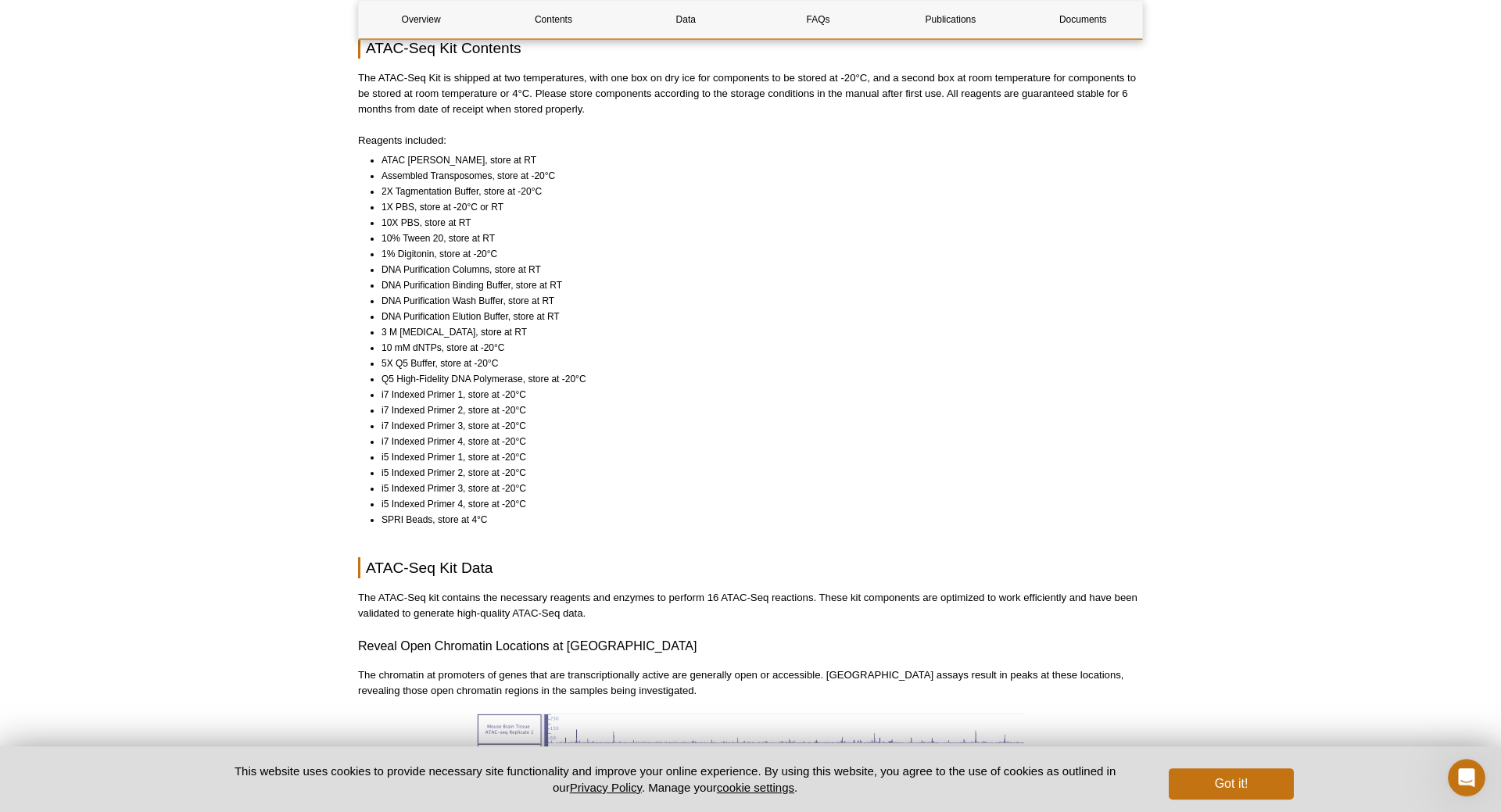
scroll to position [1116, 0]
drag, startPoint x: 381, startPoint y: 180, endPoint x: 374, endPoint y: 162, distance: 19.3
click at [374, 162] on ul "ATAC Lysis Buffer, store at RT Assembled Transposomes, store at -20°C 2X Tagmen…" at bounding box center [743, 341] width 771 height 375
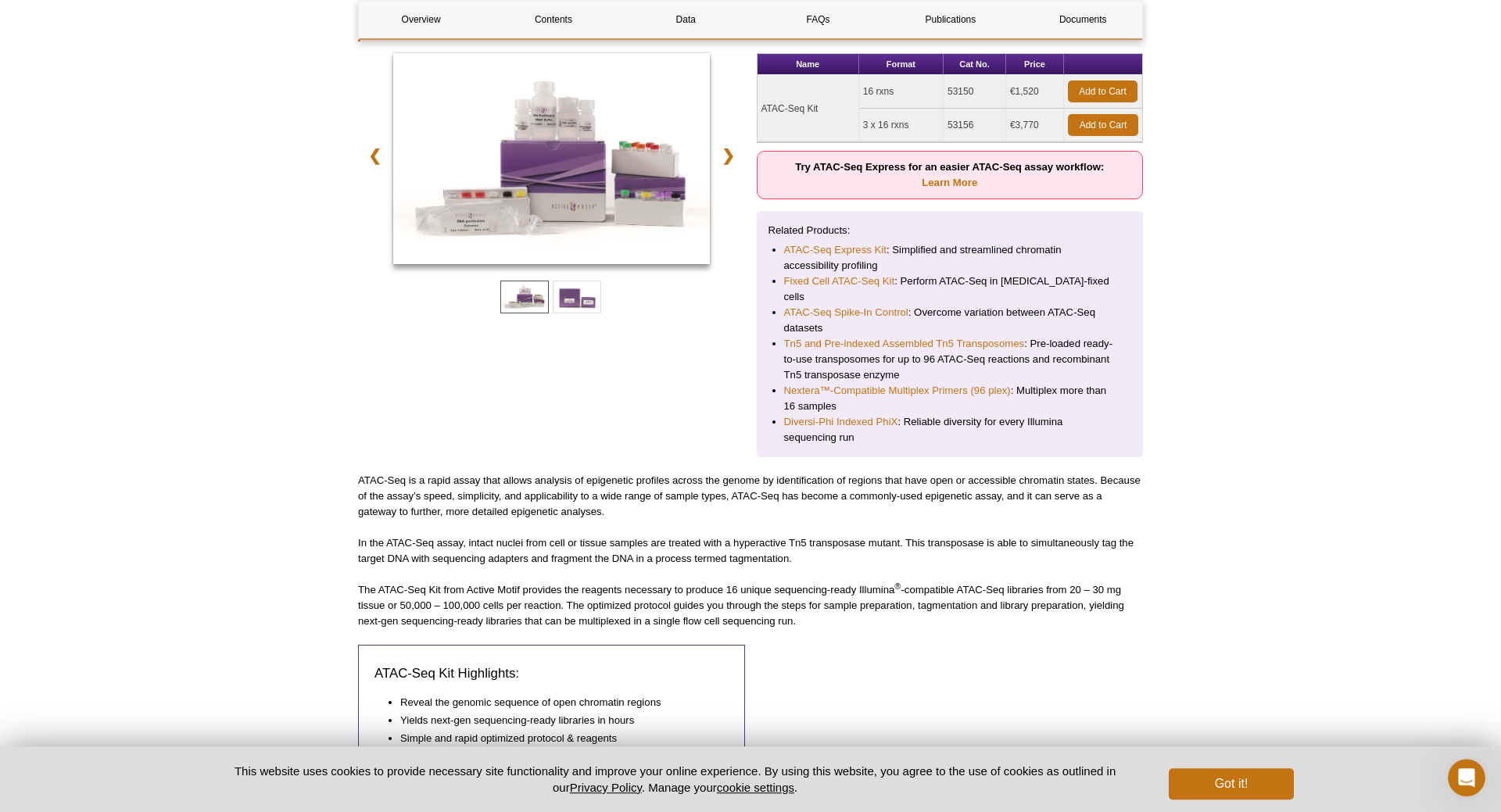
scroll to position [239, 0]
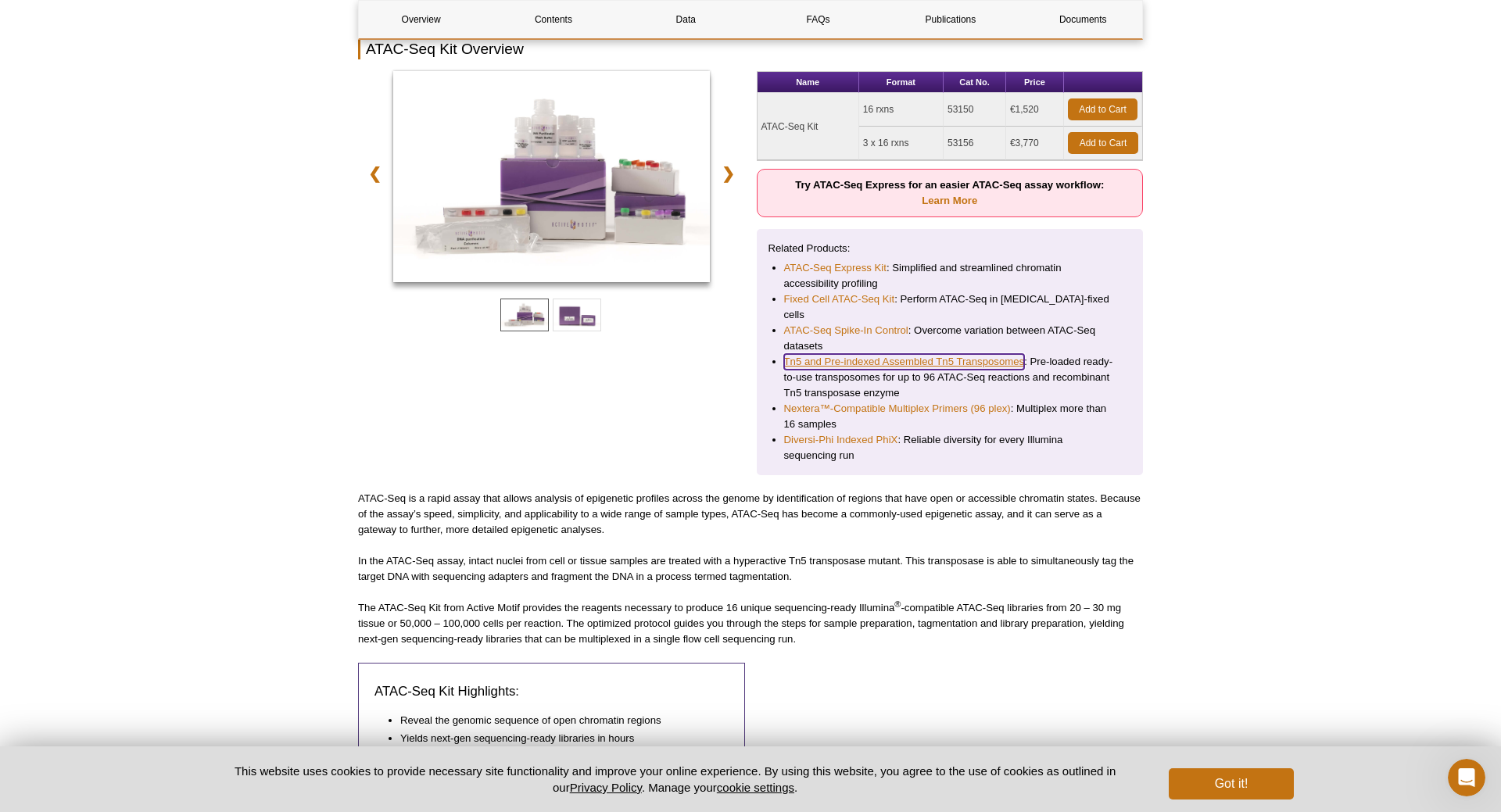
click at [983, 354] on link "Tn5 and Pre-indexed Assembled Tn5 Transposomes" at bounding box center [904, 362] width 241 height 16
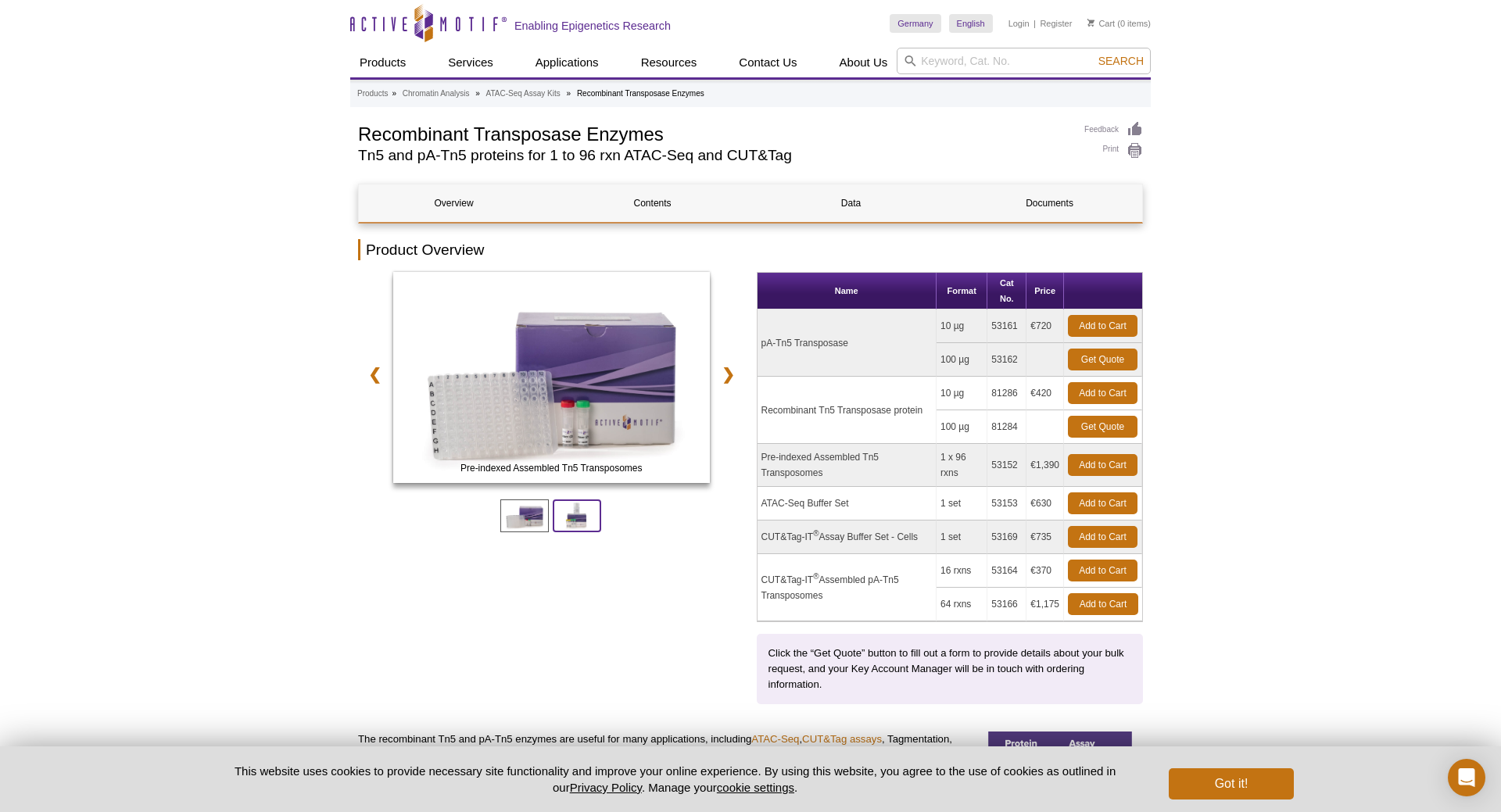
click at [571, 515] on span at bounding box center [577, 515] width 49 height 33
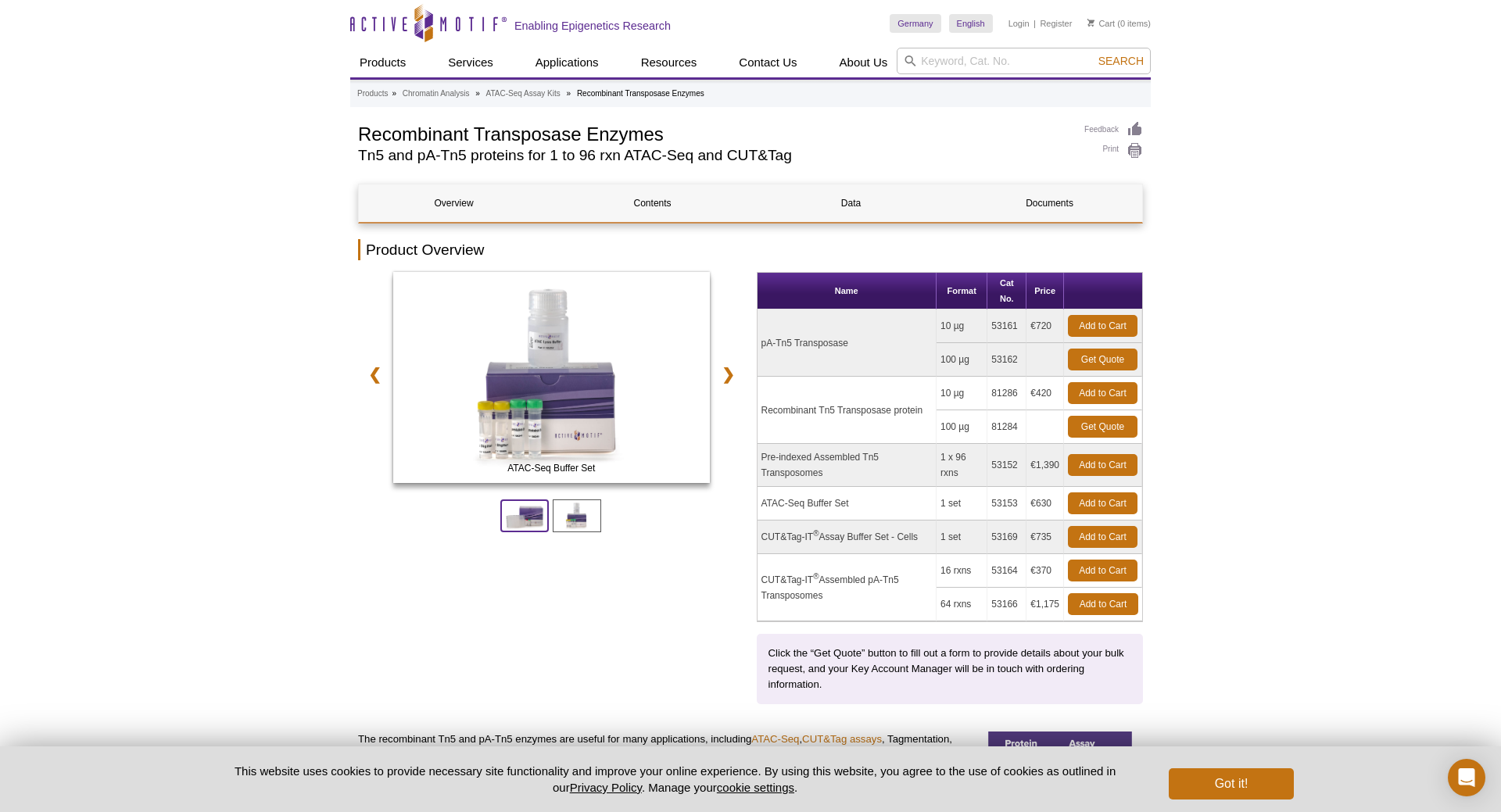
click at [524, 511] on span at bounding box center [524, 515] width 49 height 33
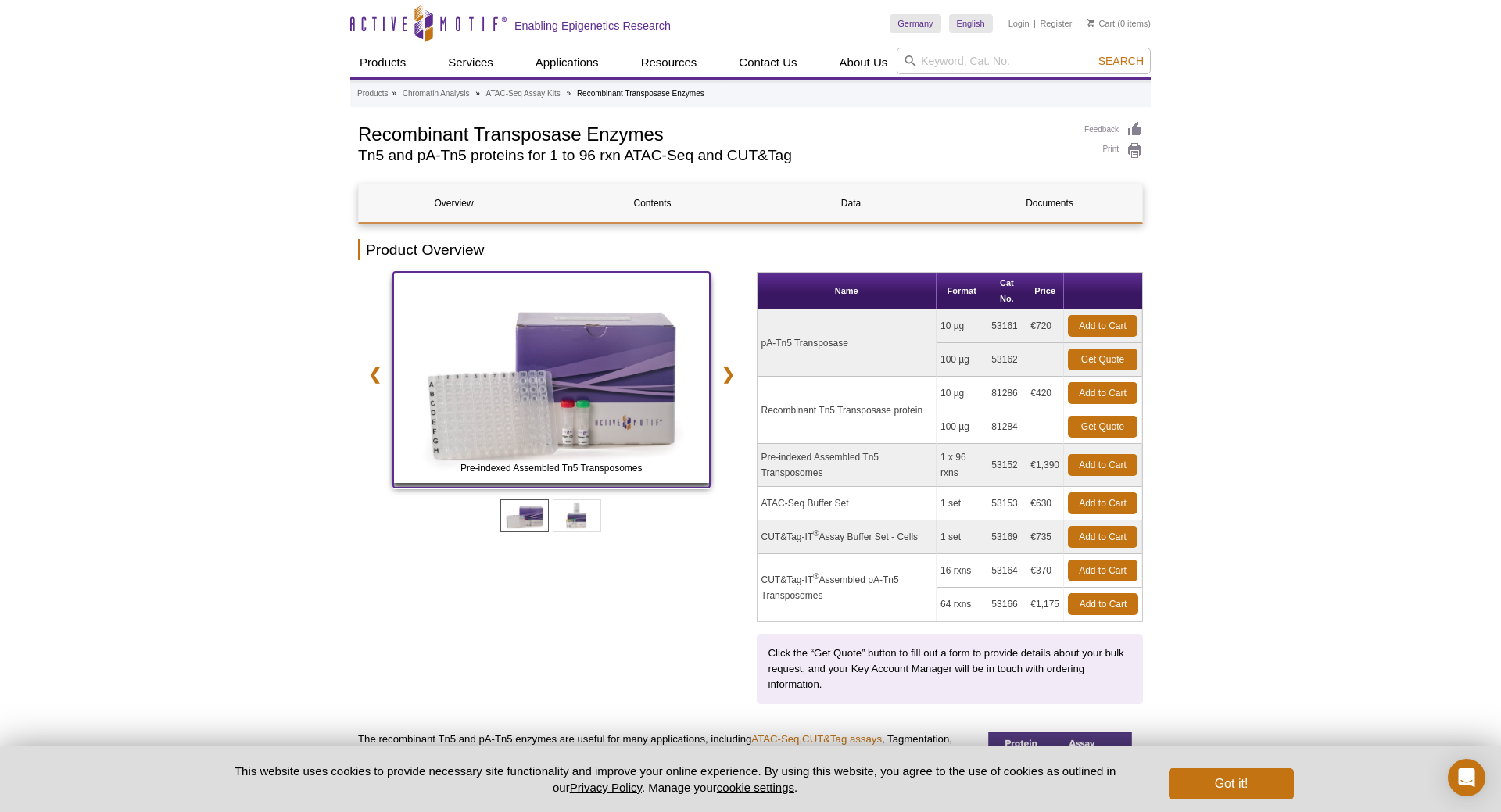
click at [656, 379] on img at bounding box center [551, 377] width 317 height 211
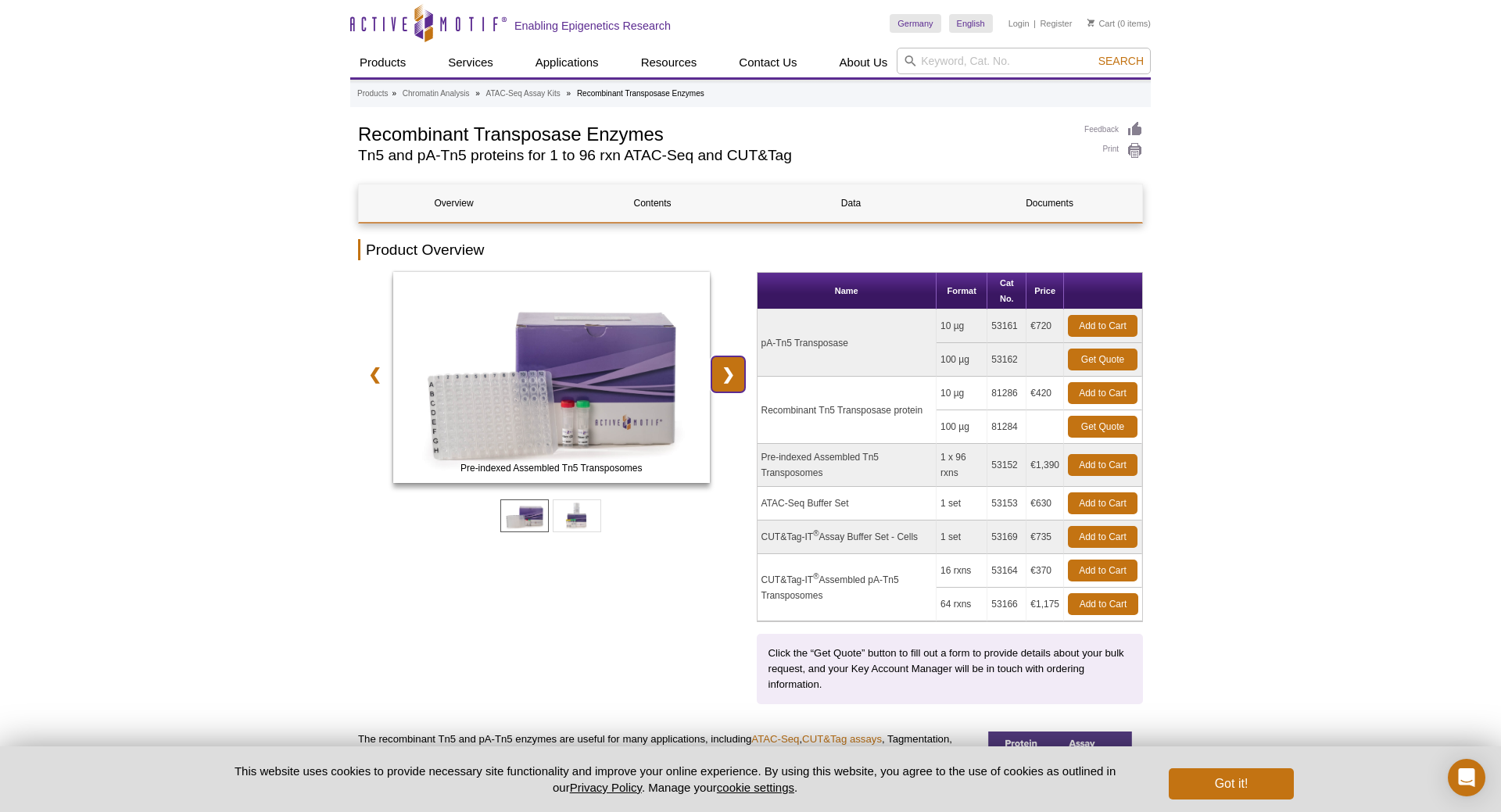
click at [739, 380] on link "❯" at bounding box center [728, 374] width 34 height 36
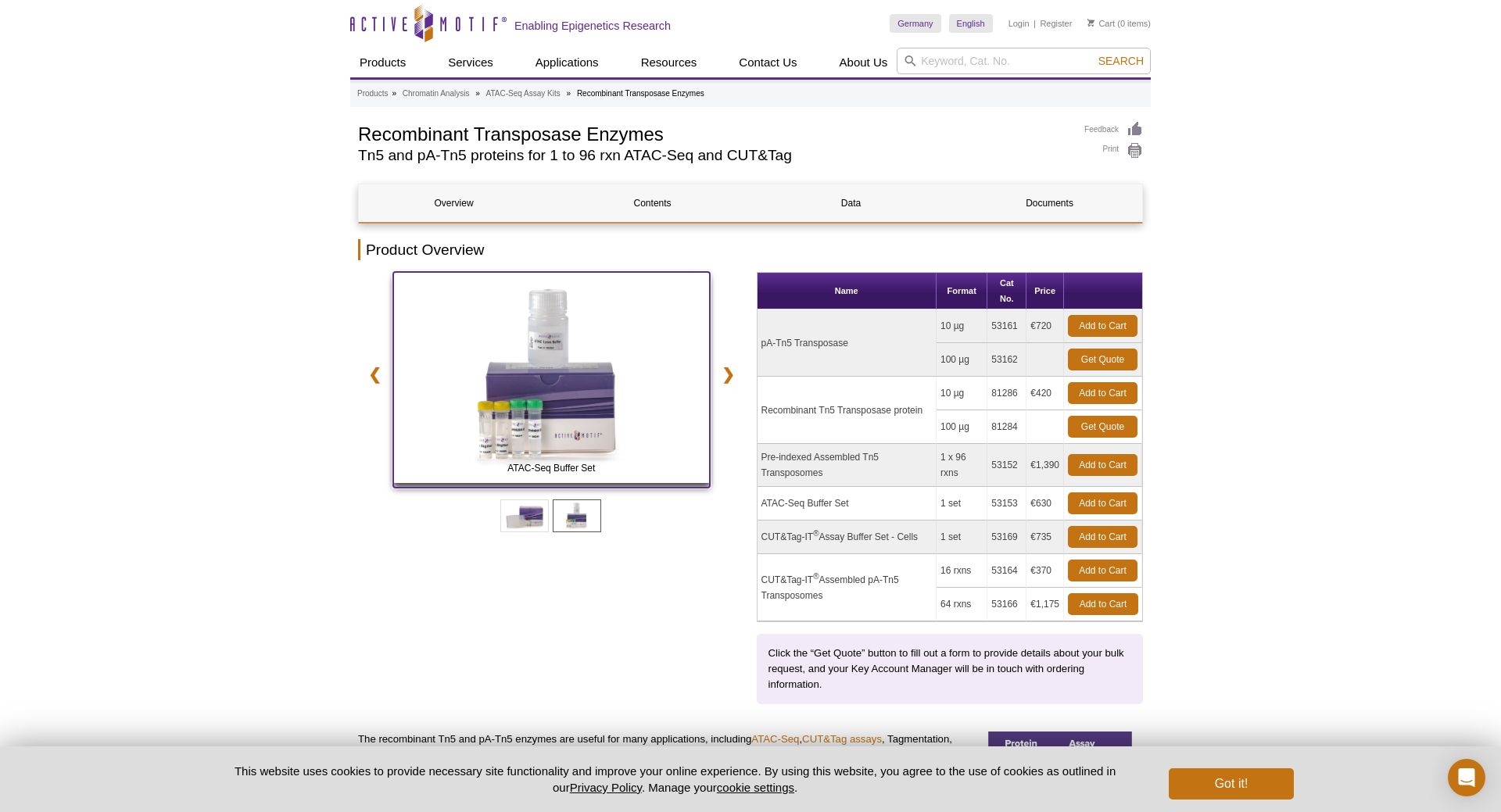
click at [592, 431] on img at bounding box center [551, 377] width 317 height 211
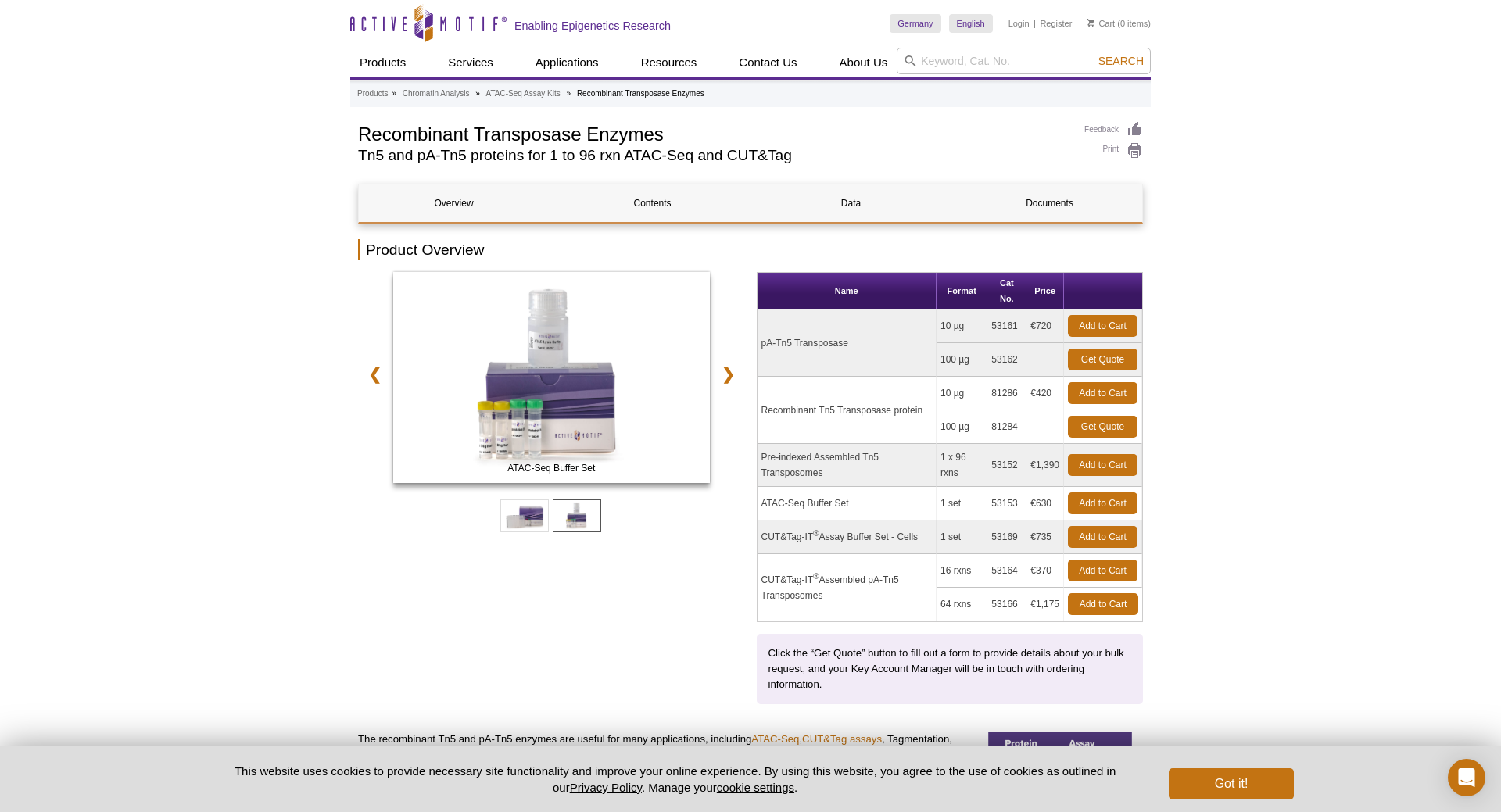
drag, startPoint x: 807, startPoint y: 404, endPoint x: 914, endPoint y: 391, distance: 107.8
click at [914, 391] on td "Recombinant Tn5 Transposase protein" at bounding box center [847, 410] width 179 height 67
click at [844, 447] on td "Pre-indexed Assembled Tn5 Transposomes" at bounding box center [847, 465] width 179 height 43
drag, startPoint x: 810, startPoint y: 458, endPoint x: 864, endPoint y: 473, distance: 56.0
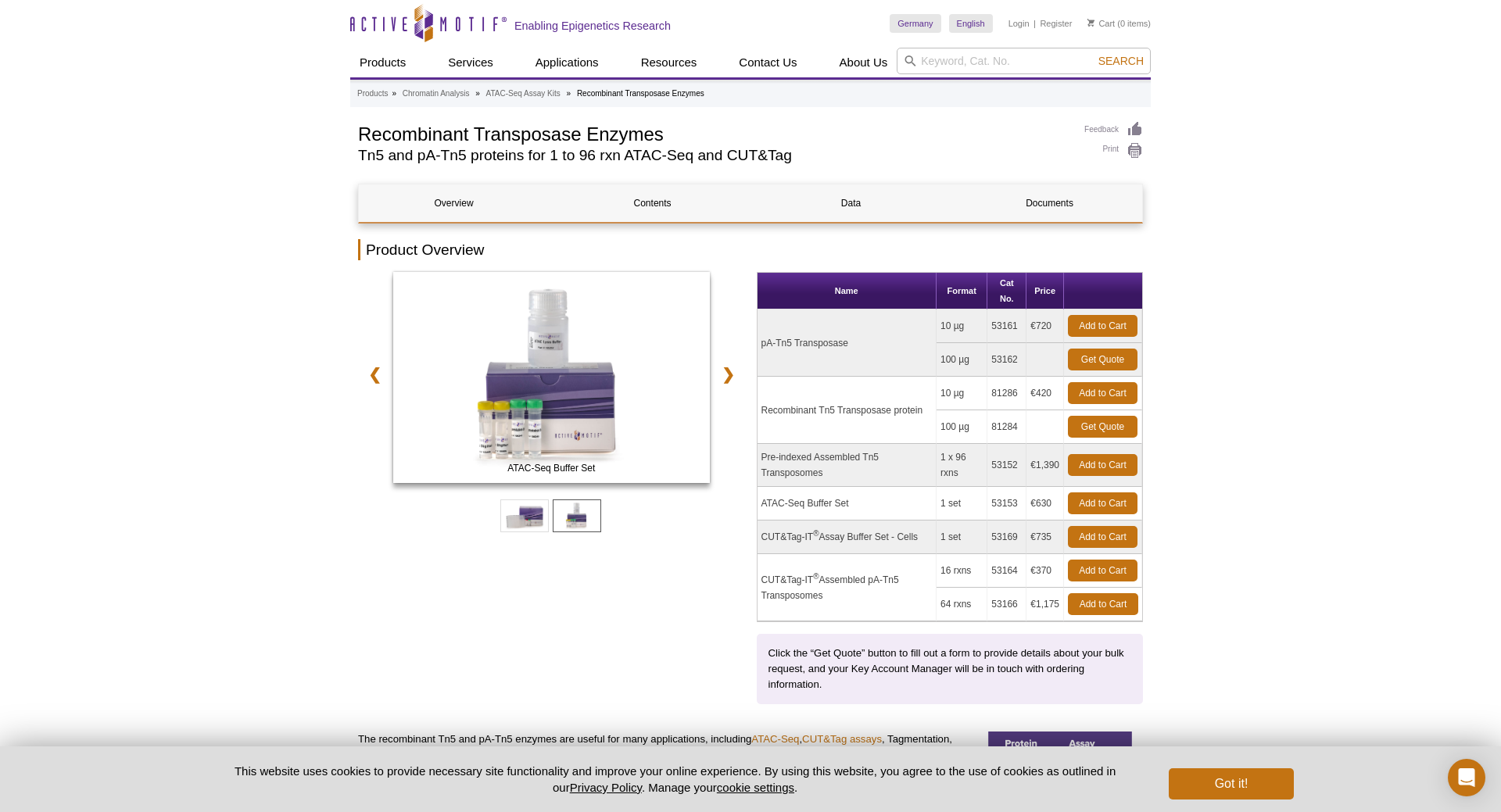
click at [842, 470] on td "Pre-indexed Assembled Tn5 Transposomes" at bounding box center [847, 465] width 179 height 43
click at [866, 473] on td "Pre-indexed Assembled Tn5 Transposomes" at bounding box center [847, 465] width 179 height 43
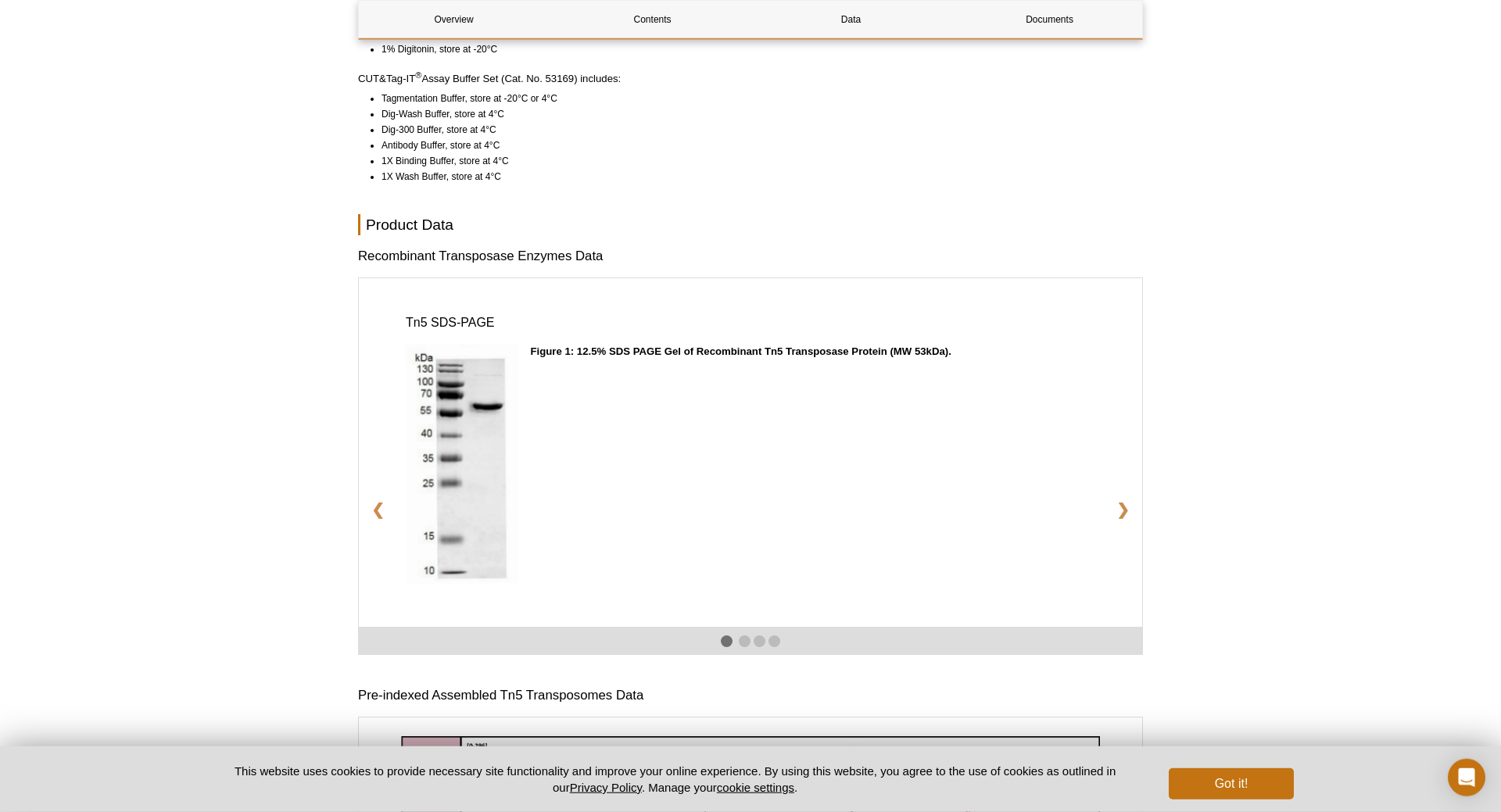
scroll to position [1754, 0]
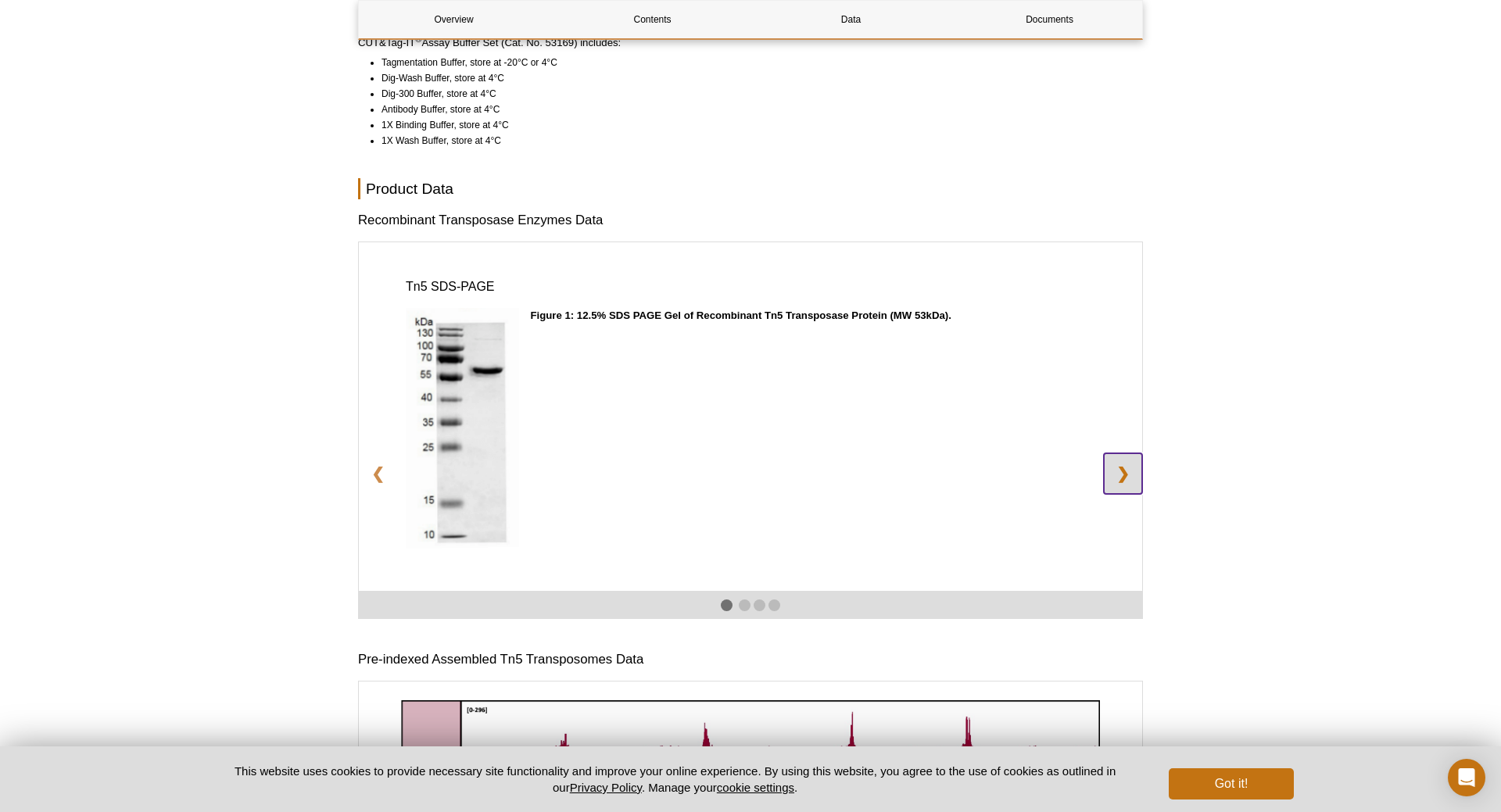
click at [1121, 485] on link "❯" at bounding box center [1122, 473] width 38 height 41
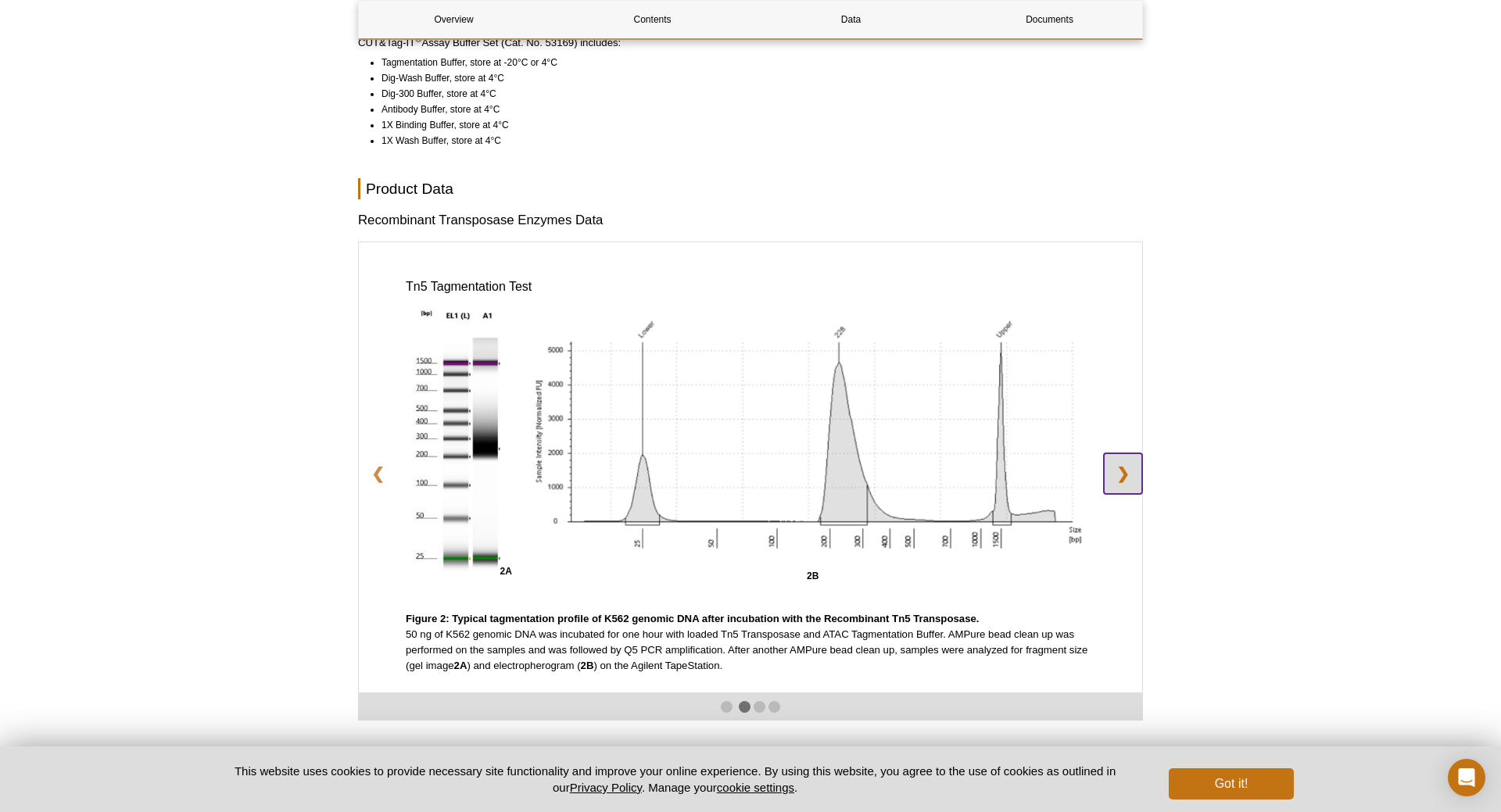
click at [1121, 485] on link "❯" at bounding box center [1122, 473] width 38 height 41
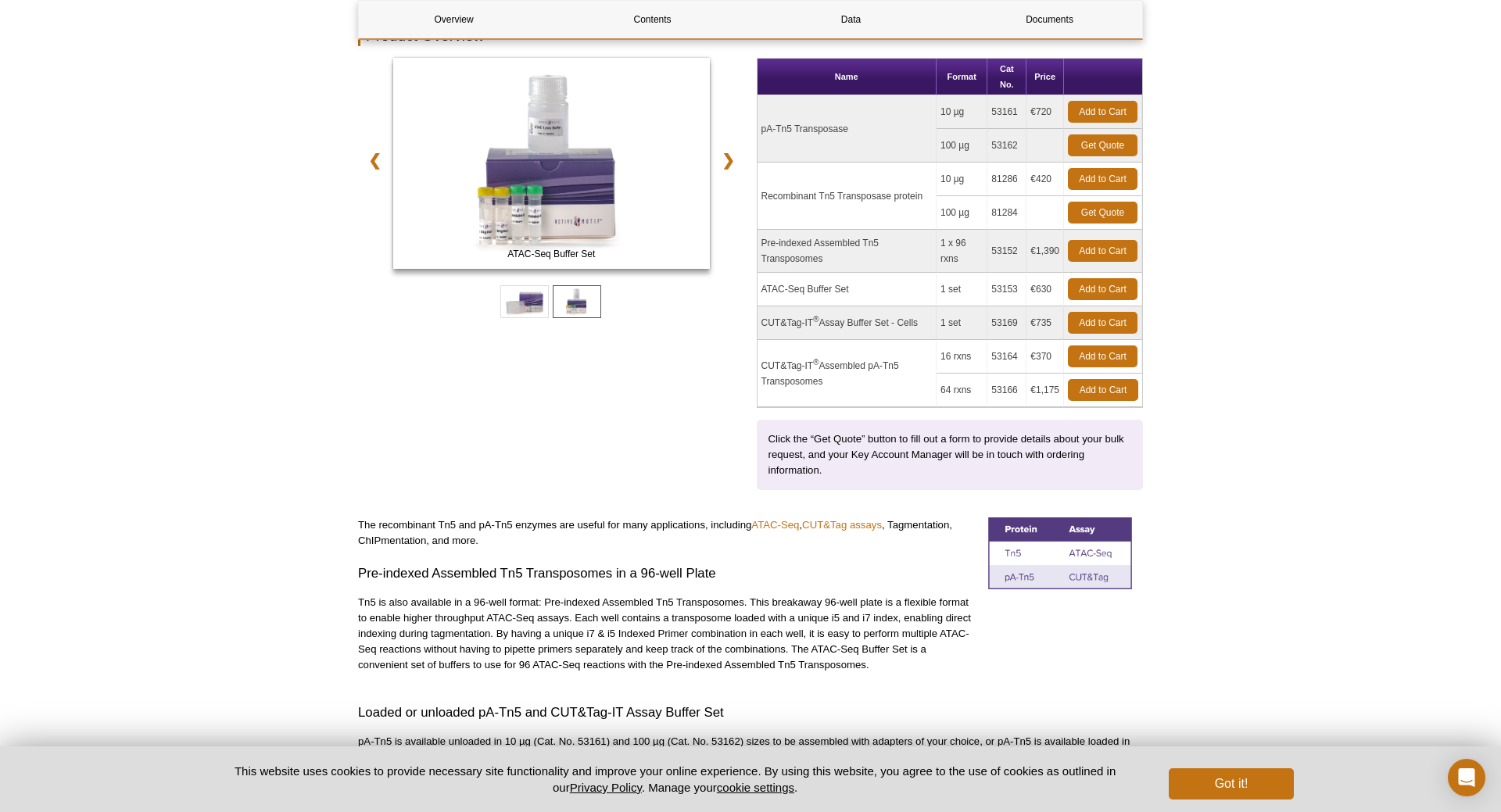
scroll to position [0, 0]
